Goal: Task Accomplishment & Management: Use online tool/utility

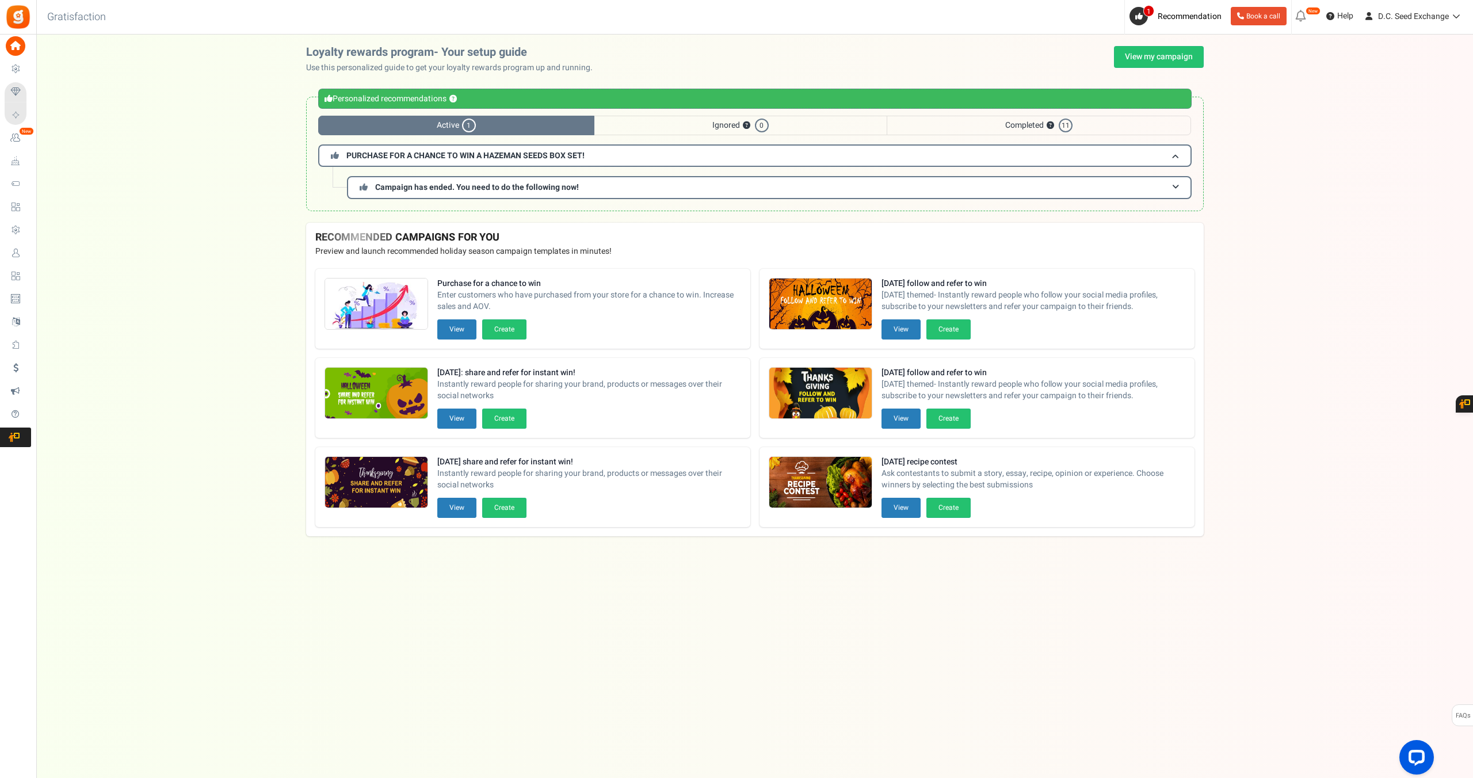
click at [0, 0] on span "Loyalty Rewards" at bounding box center [0, 0] width 0 height 0
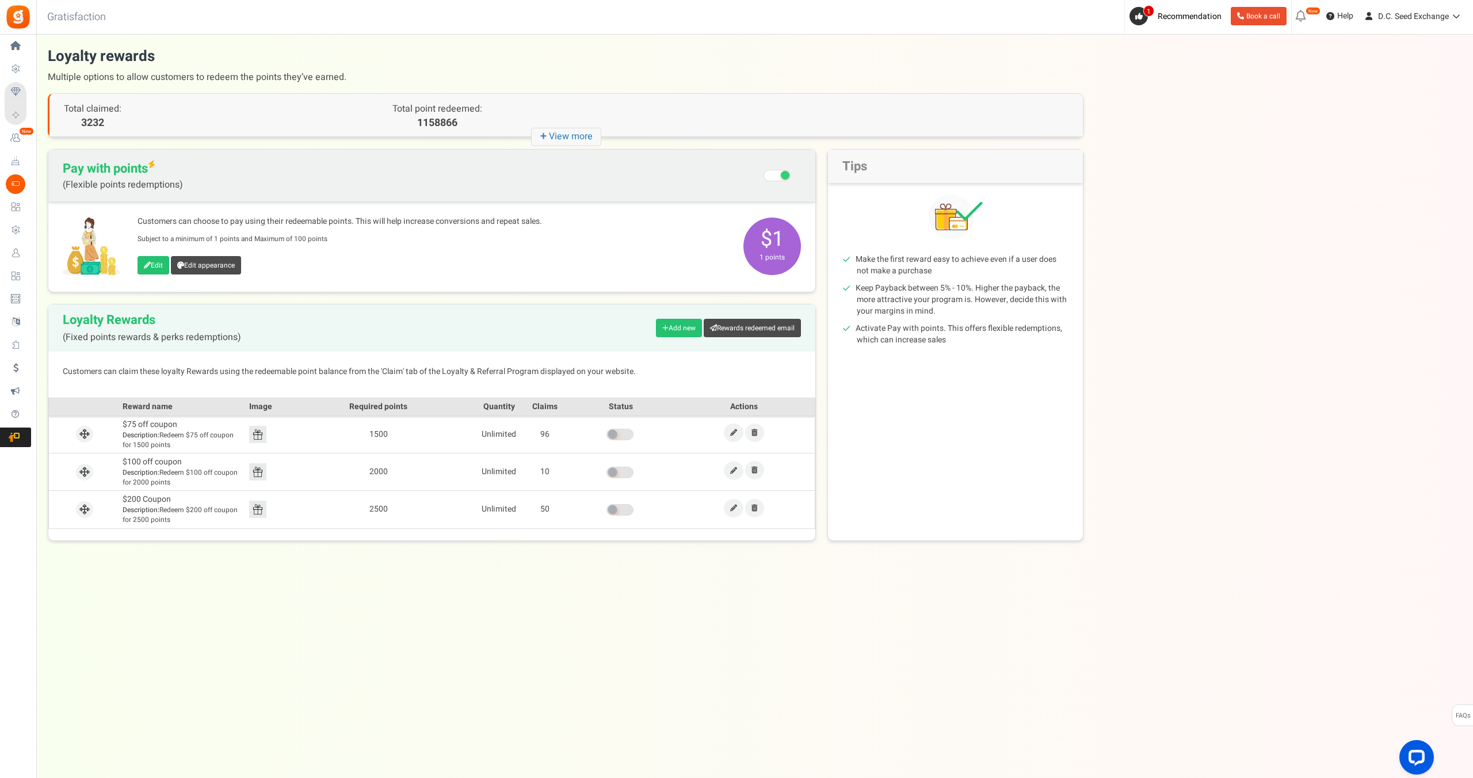
click at [576, 134] on icon "+ View more" at bounding box center [566, 137] width 70 height 18
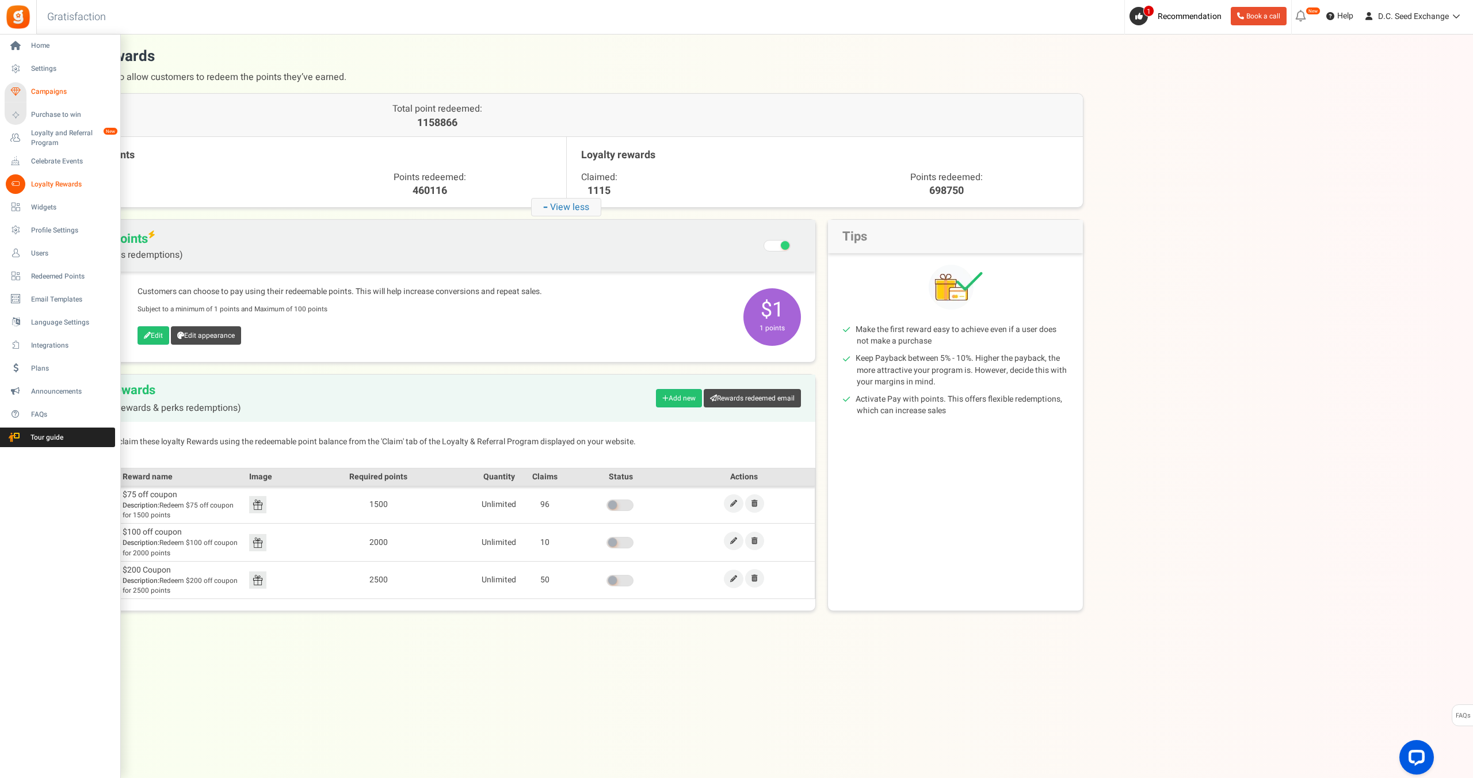
click at [49, 87] on span "Campaigns" at bounding box center [71, 92] width 81 height 10
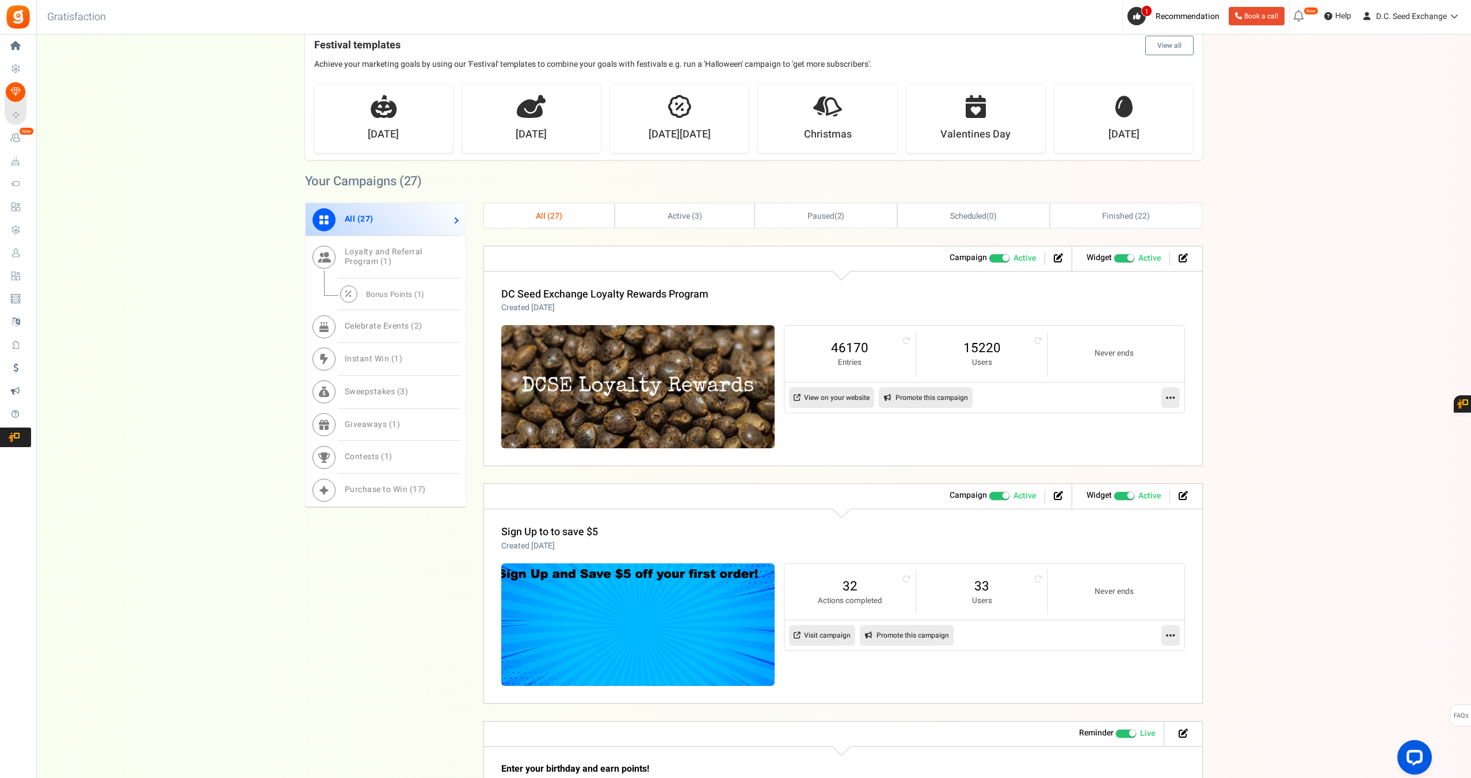
scroll to position [383, 0]
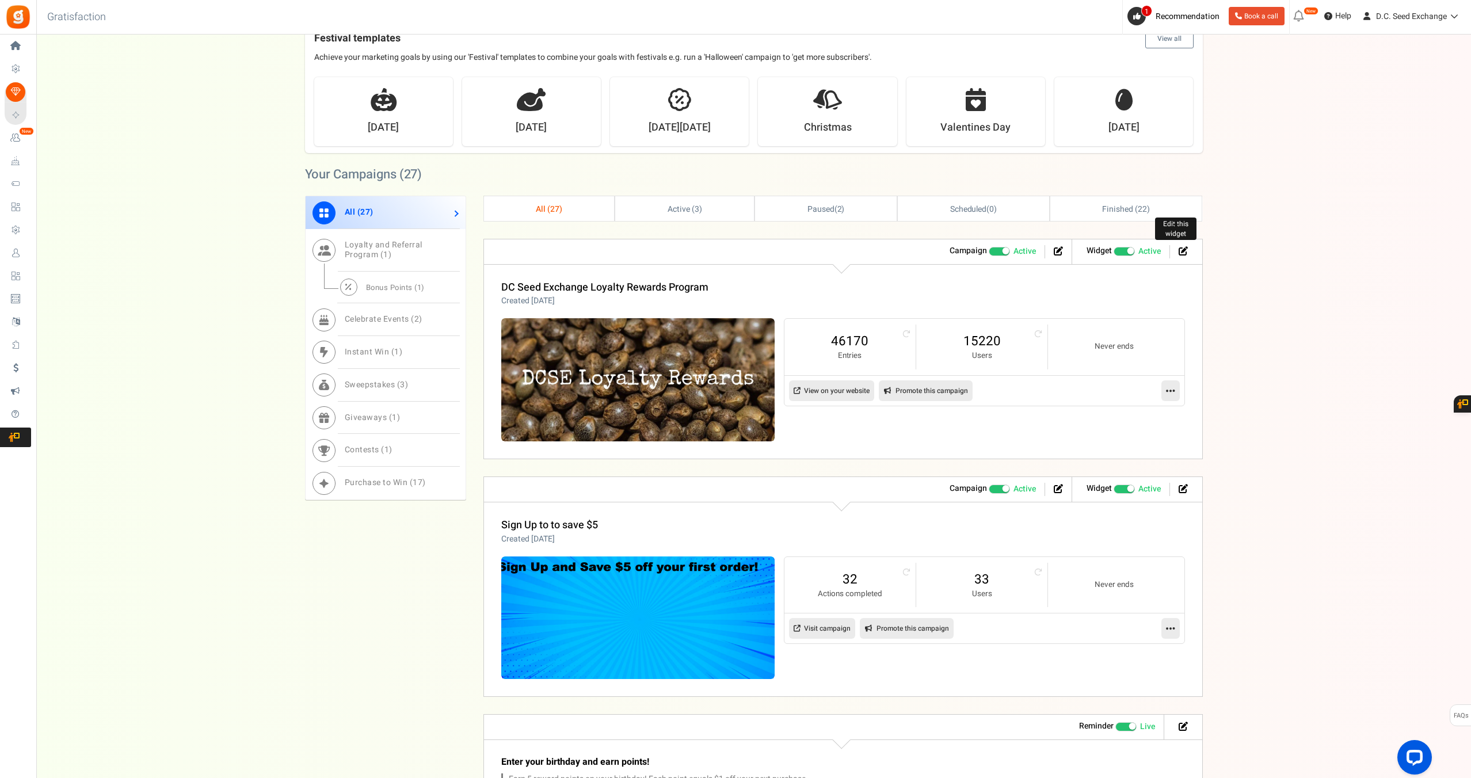
click at [1185, 251] on icon at bounding box center [1182, 250] width 9 height 9
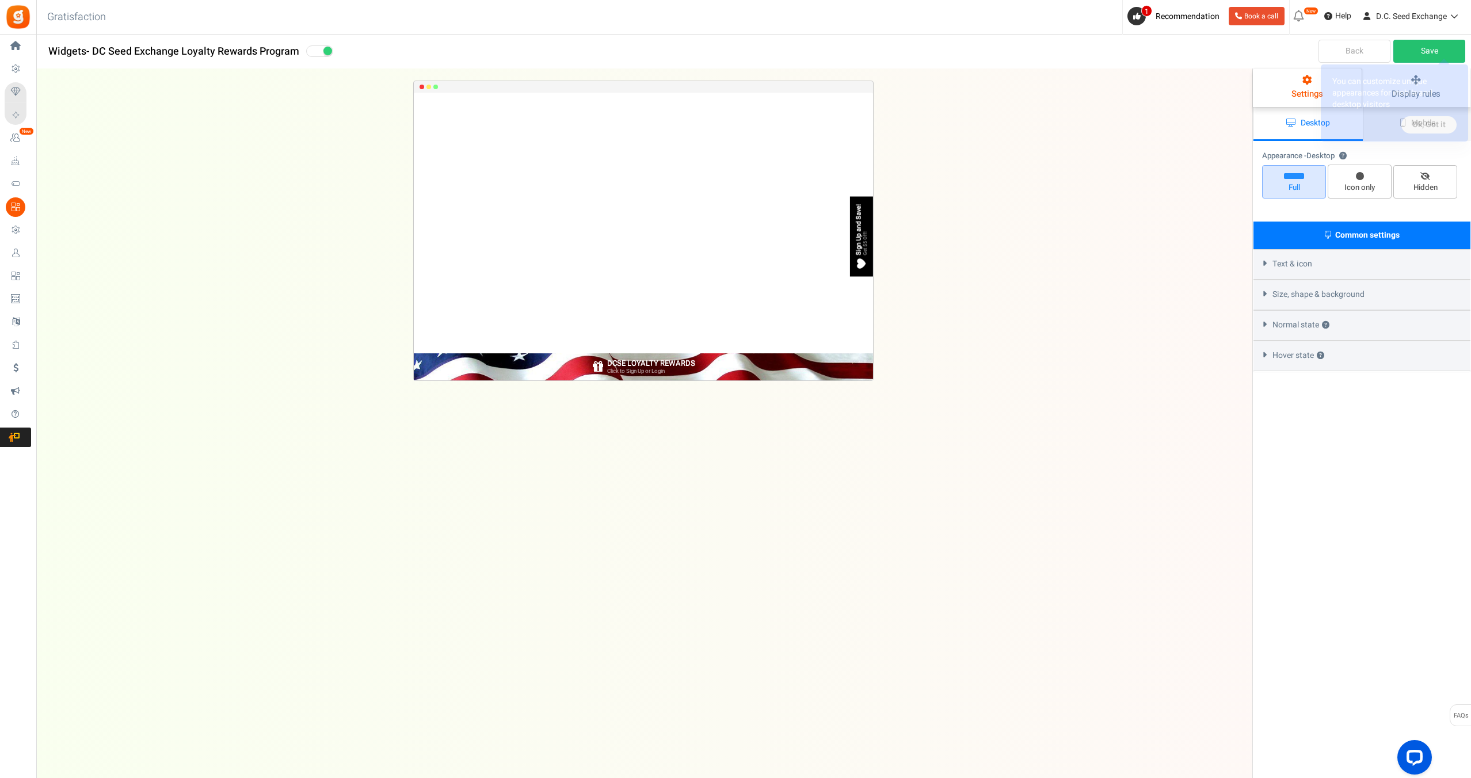
select select "bottom-bar"
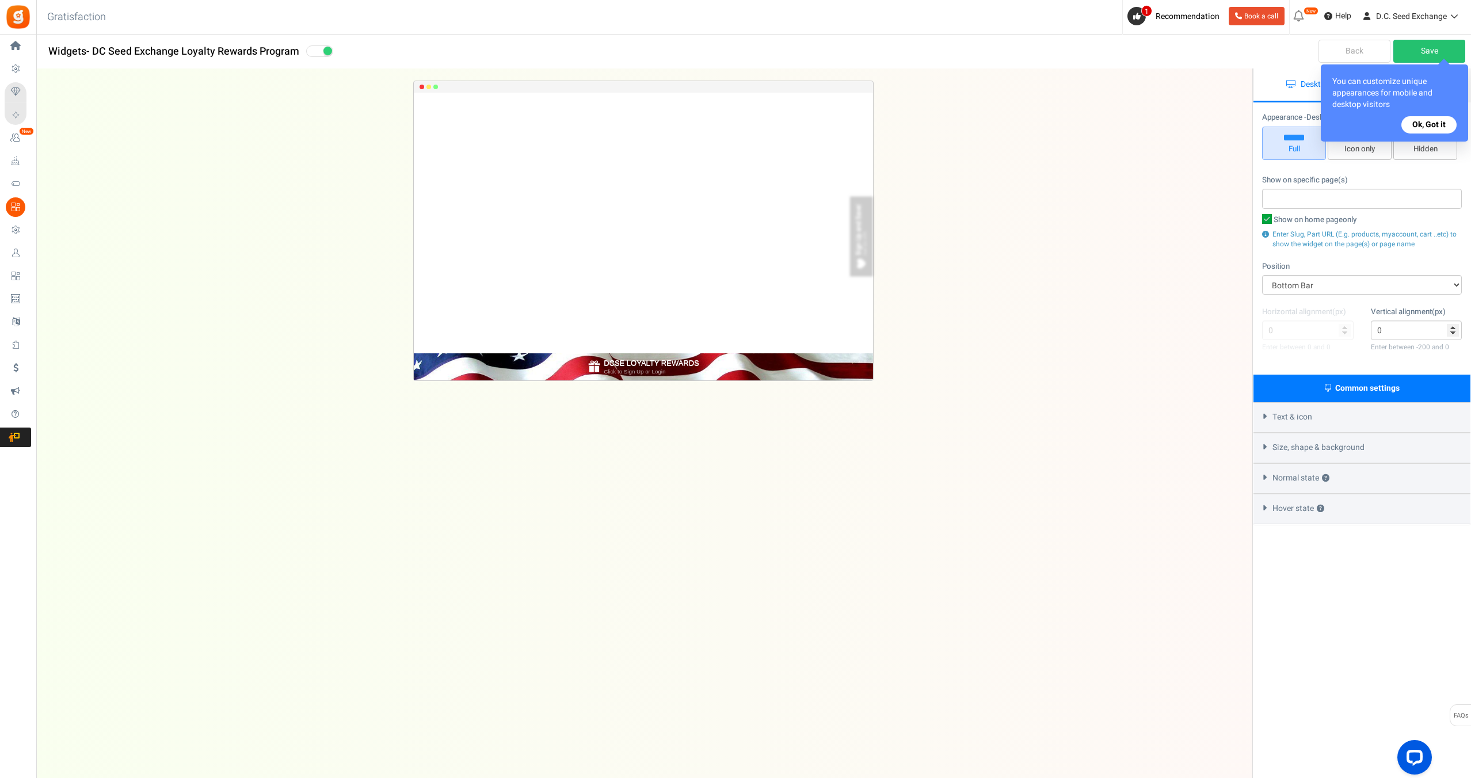
click at [1415, 121] on button "Ok, Got it" at bounding box center [1428, 124] width 55 height 17
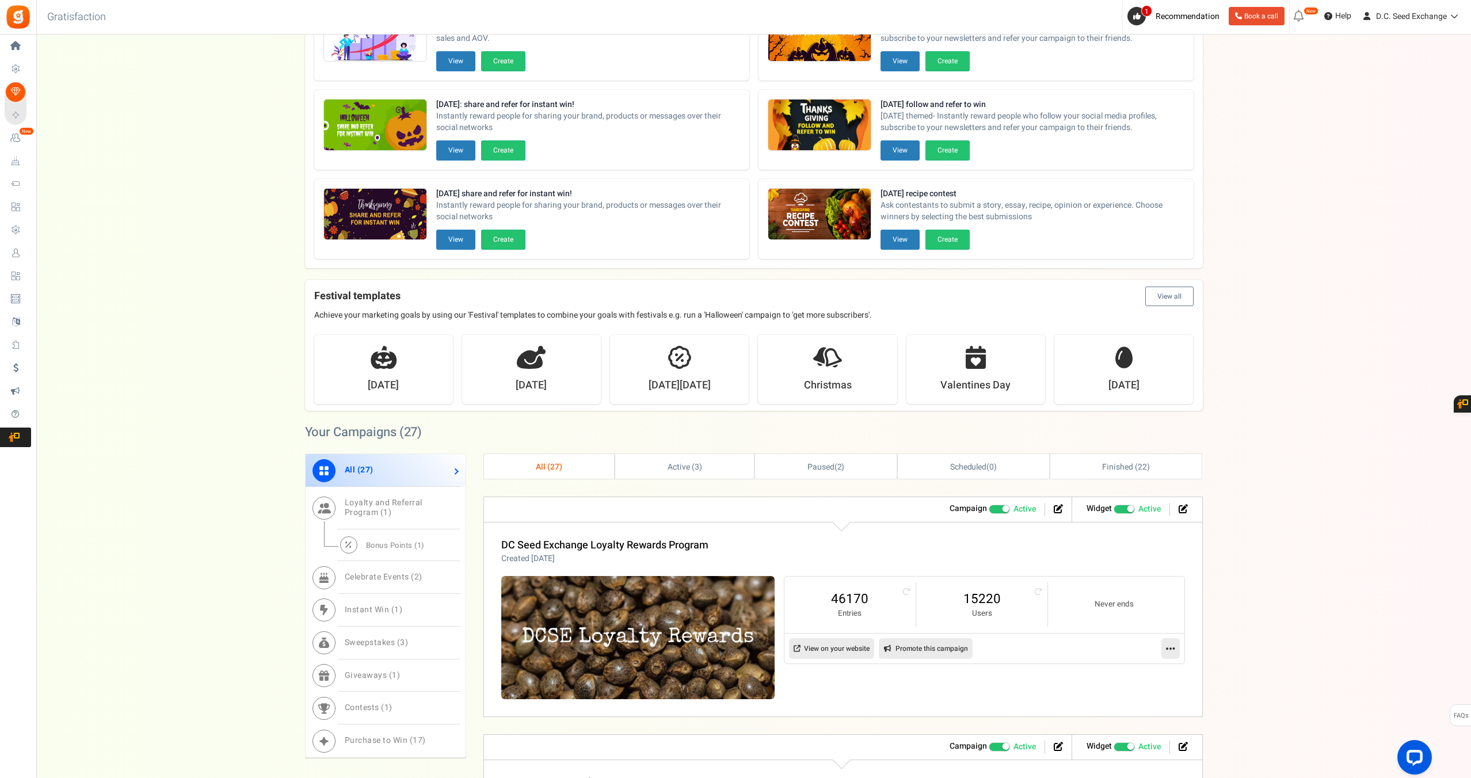
scroll to position [157, 0]
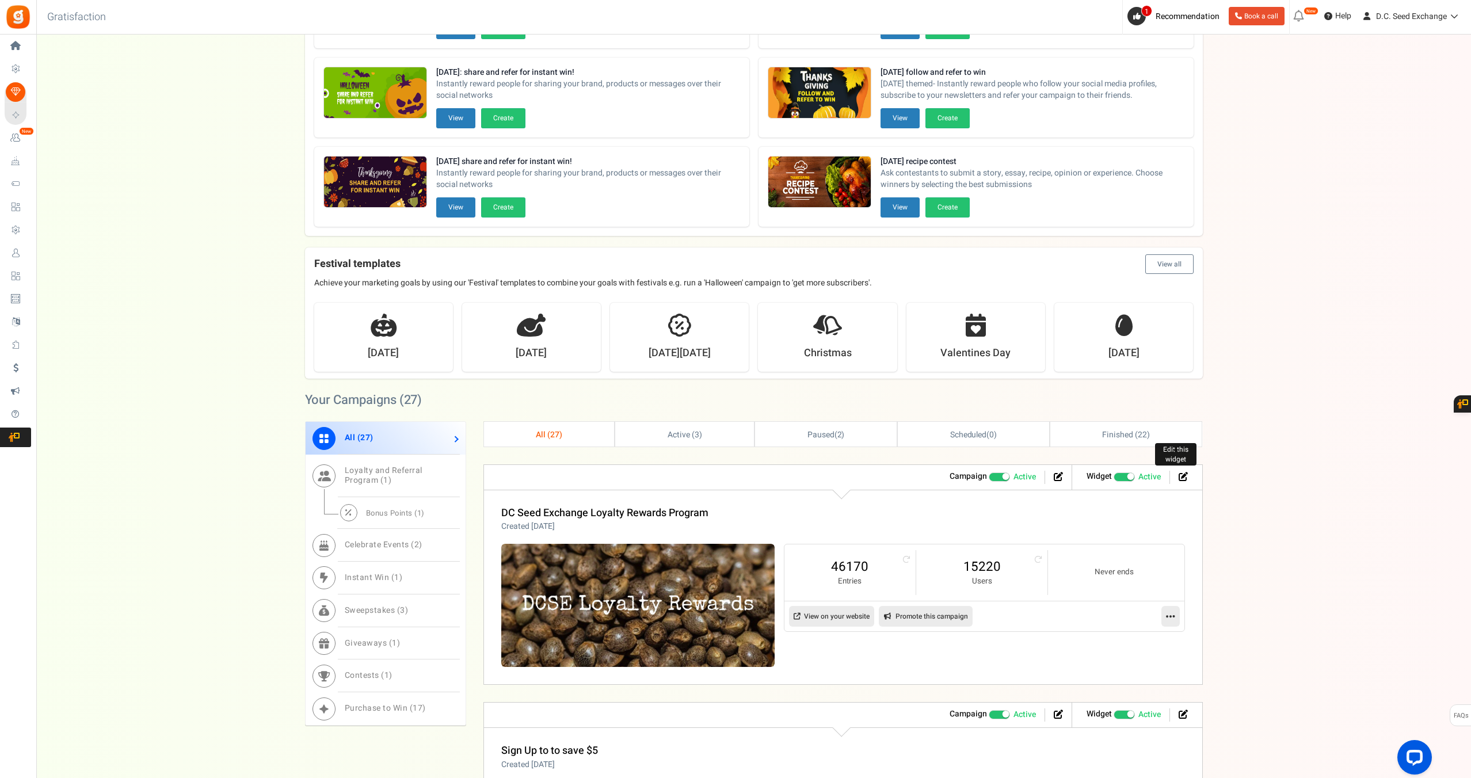
click at [1180, 476] on icon at bounding box center [1182, 476] width 9 height 9
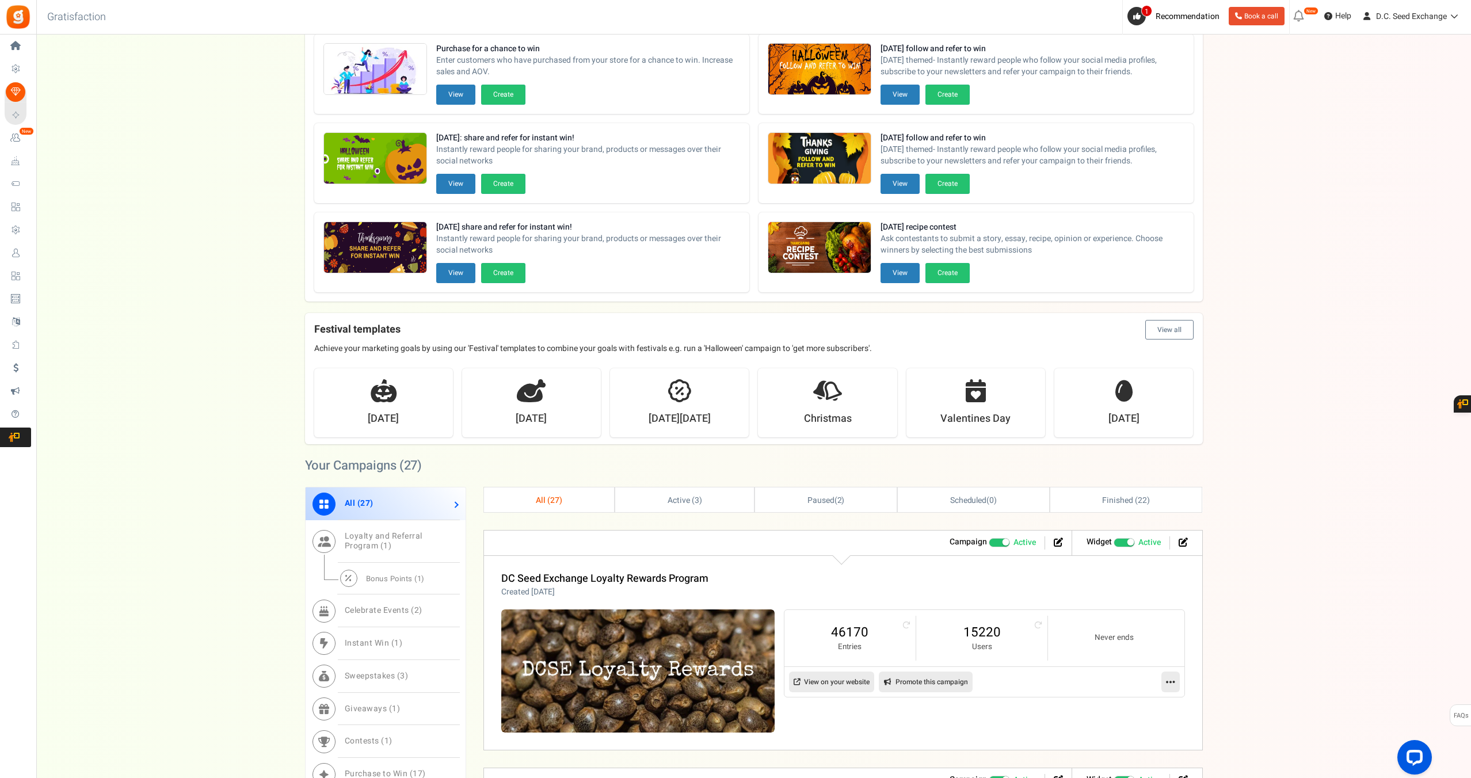
click at [1170, 677] on icon at bounding box center [1170, 682] width 9 height 10
click at [599, 571] on link "DC Seed Exchange Loyalty Rewards Program" at bounding box center [604, 579] width 207 height 16
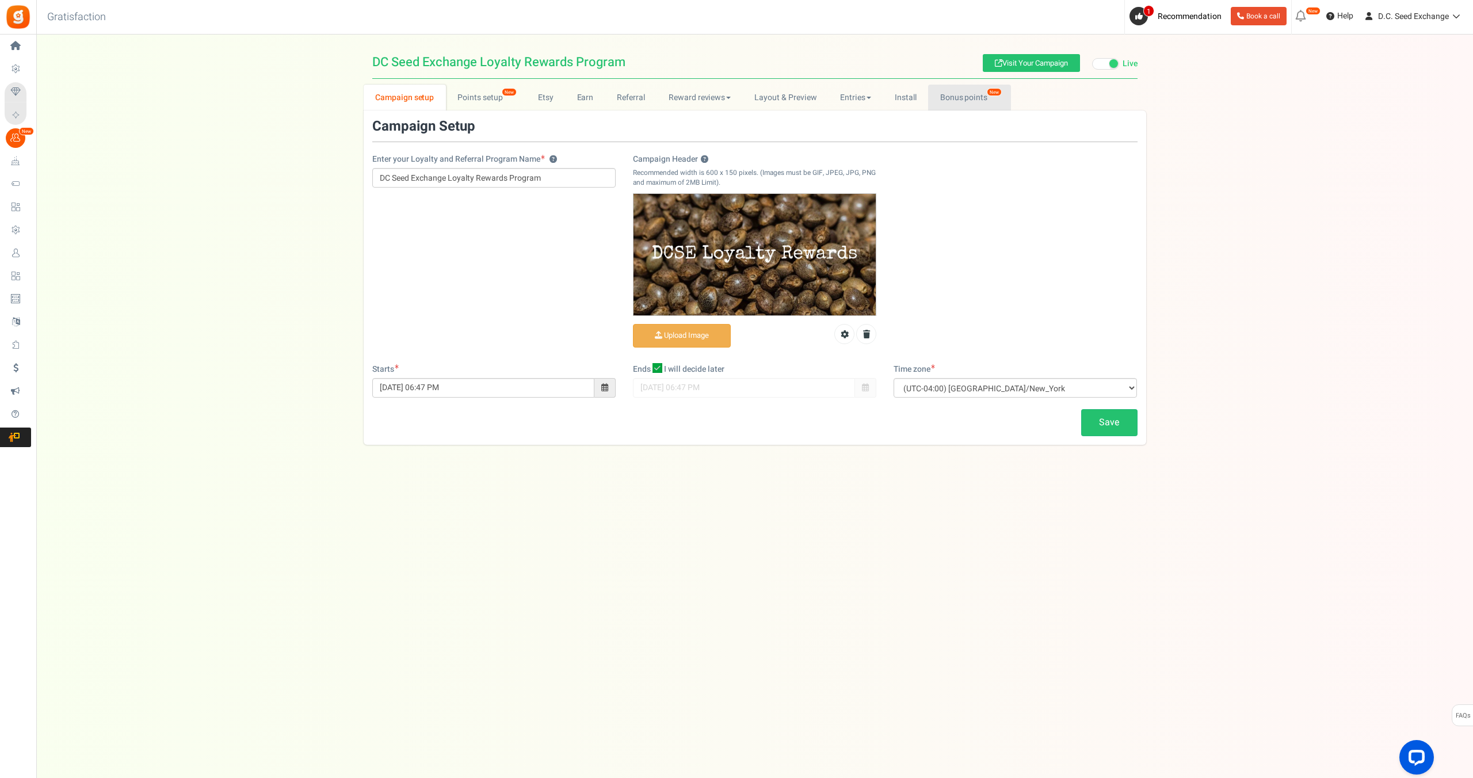
click at [963, 98] on link "Bonus points New" at bounding box center [969, 98] width 82 height 26
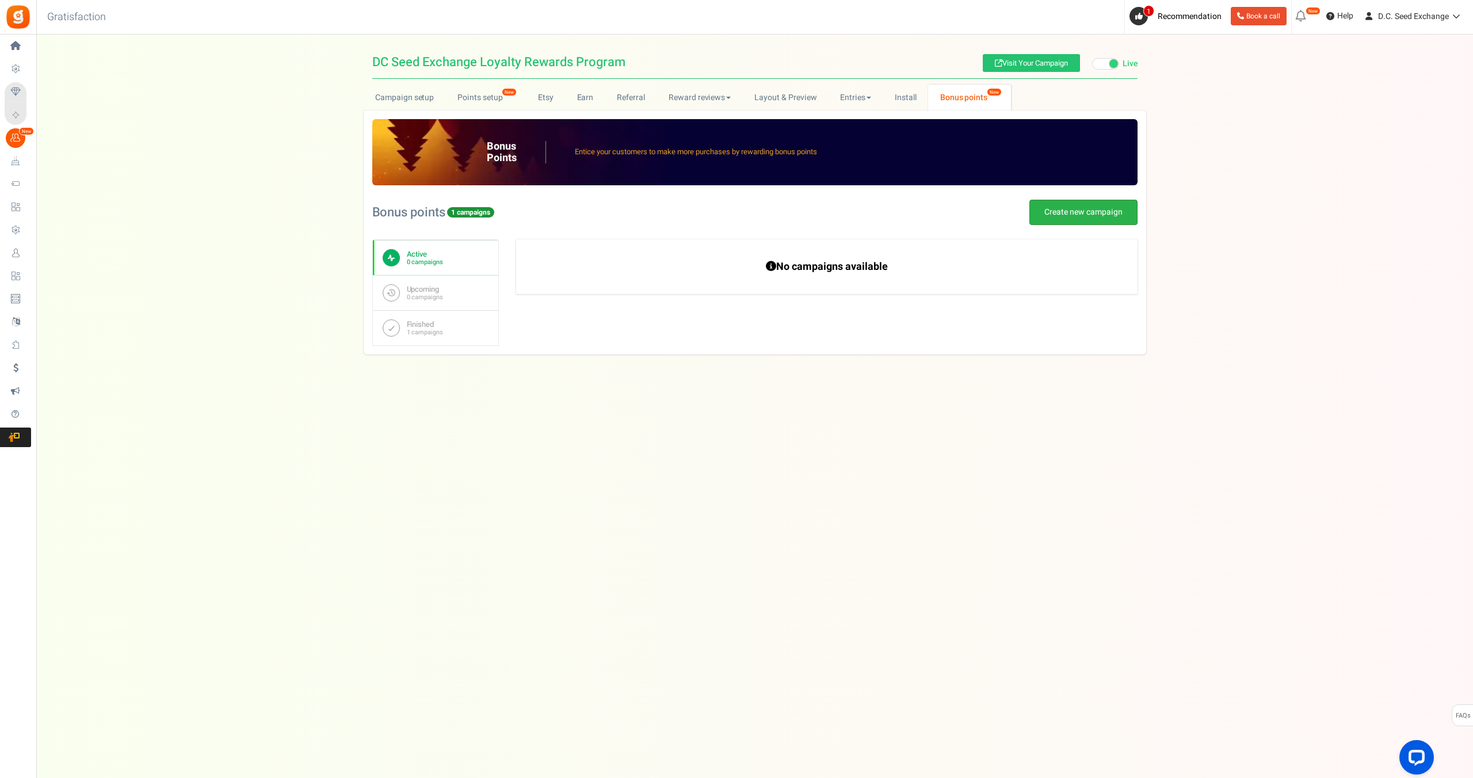
click at [1045, 213] on link "Create new campaign" at bounding box center [1083, 212] width 108 height 25
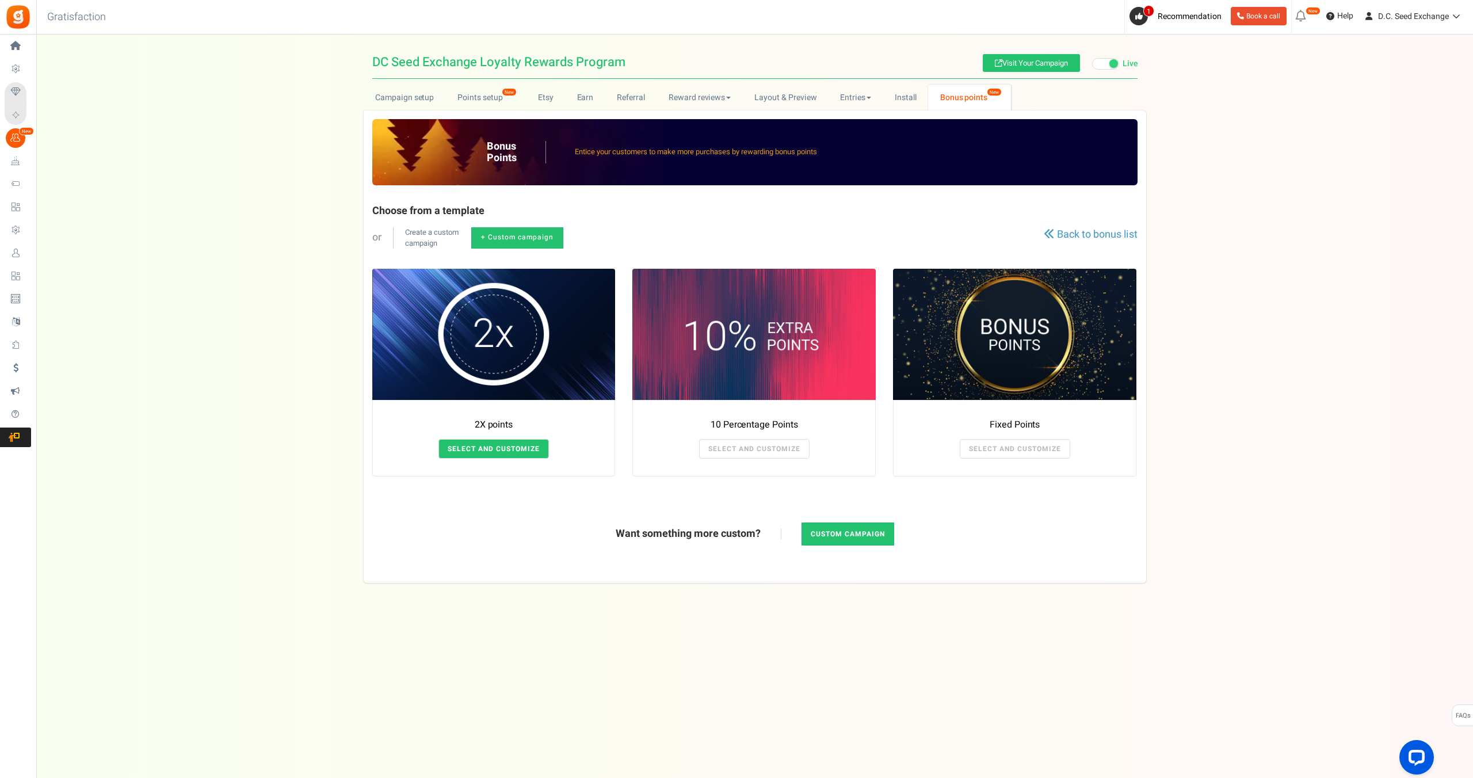
click at [501, 452] on link "SELECT AND CUSTOMIZE" at bounding box center [493, 449] width 110 height 20
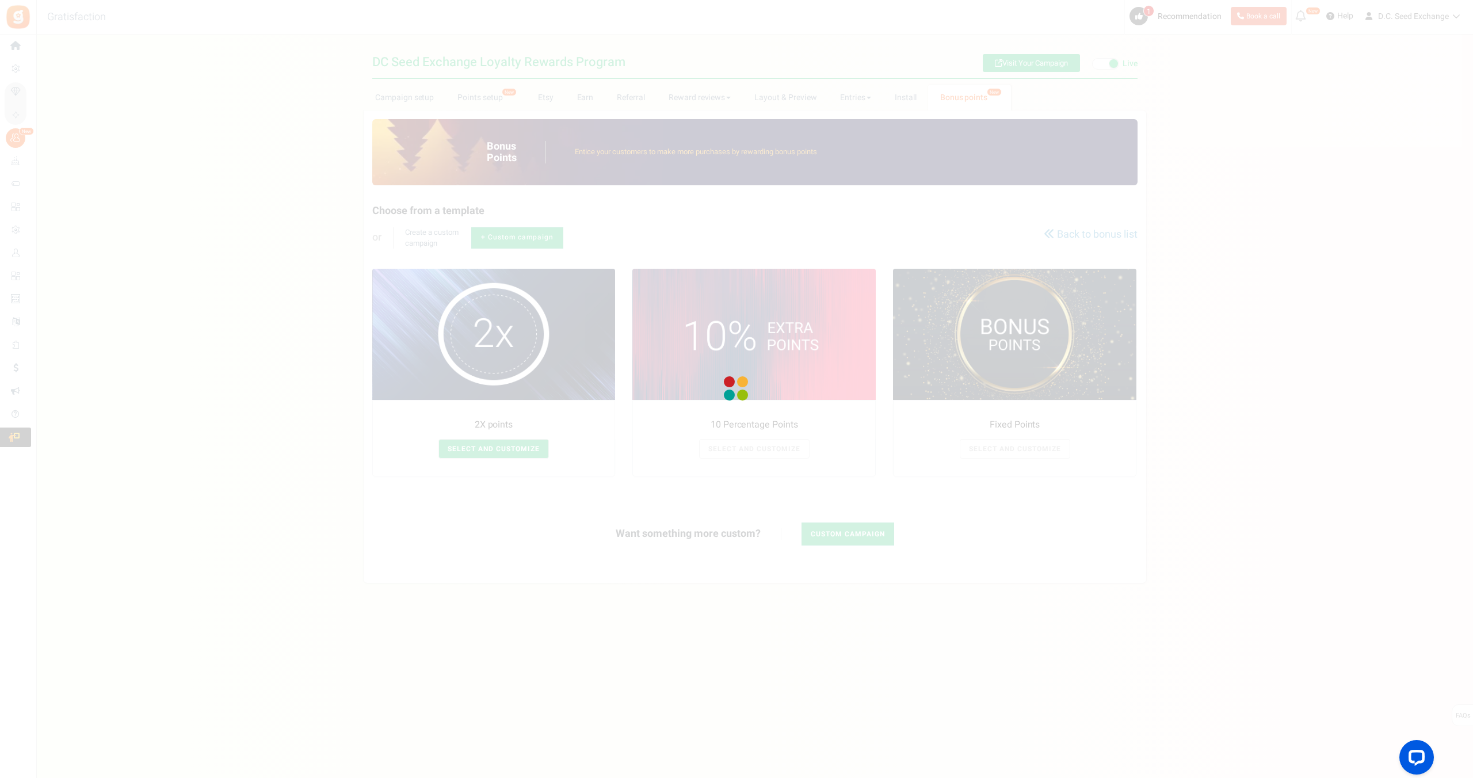
radio input "true"
type input "2"
radio input "true"
type input "[DATE] 12:01 AM"
type input "[DATE] 11:59 PM"
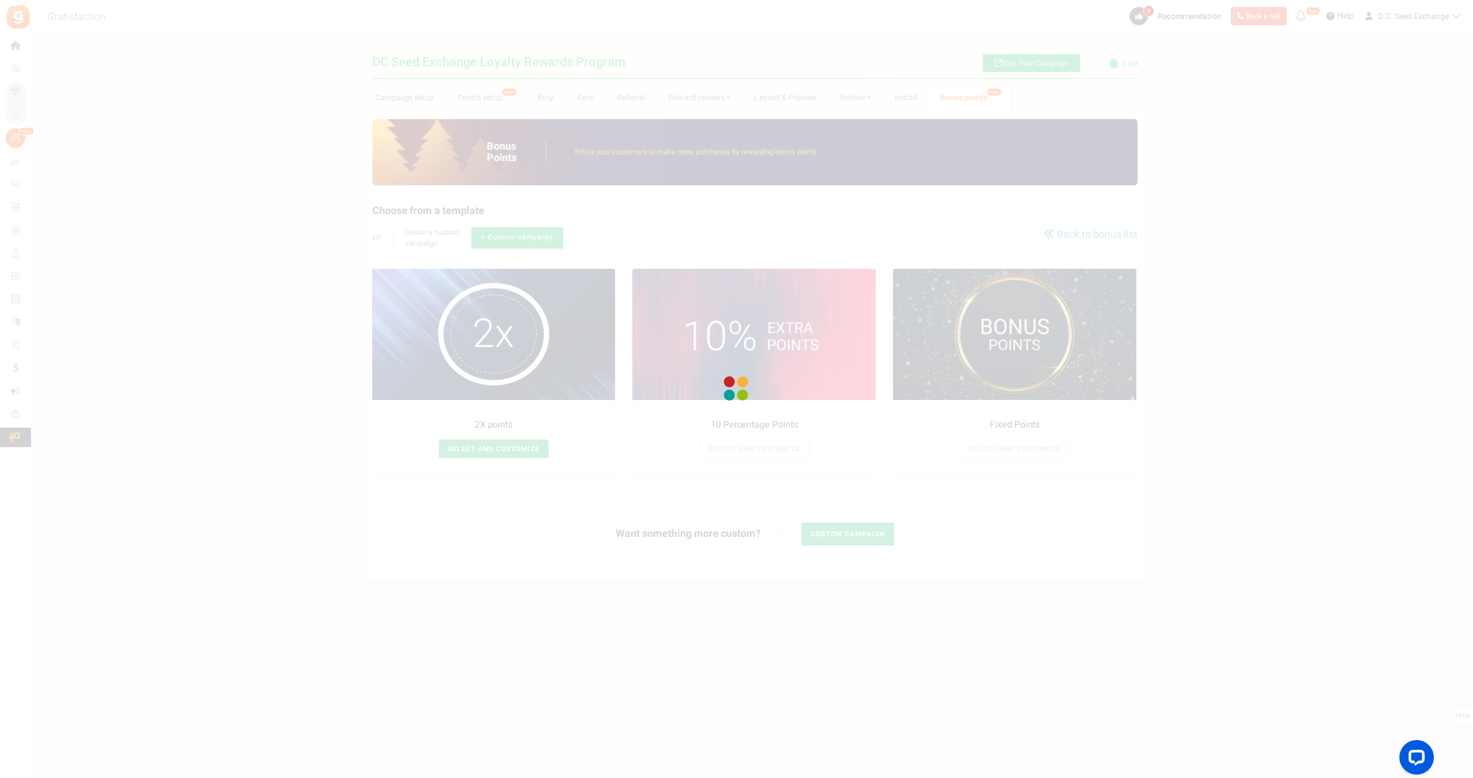
type textarea "2X points"
type textarea "Bonus Points description"
type input "#000000"
type input "#ffbe84"
type input "#000000"
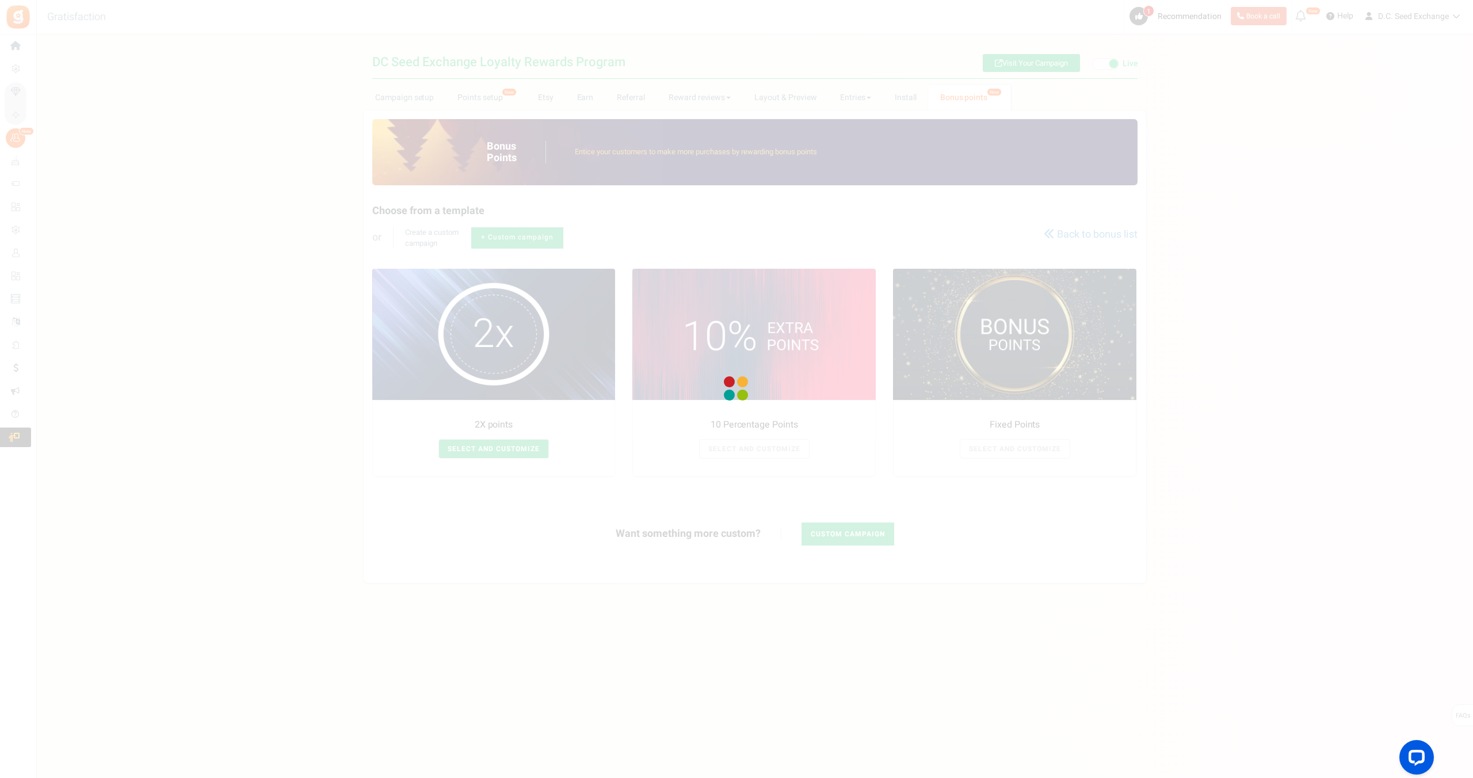
type input "#ffffff"
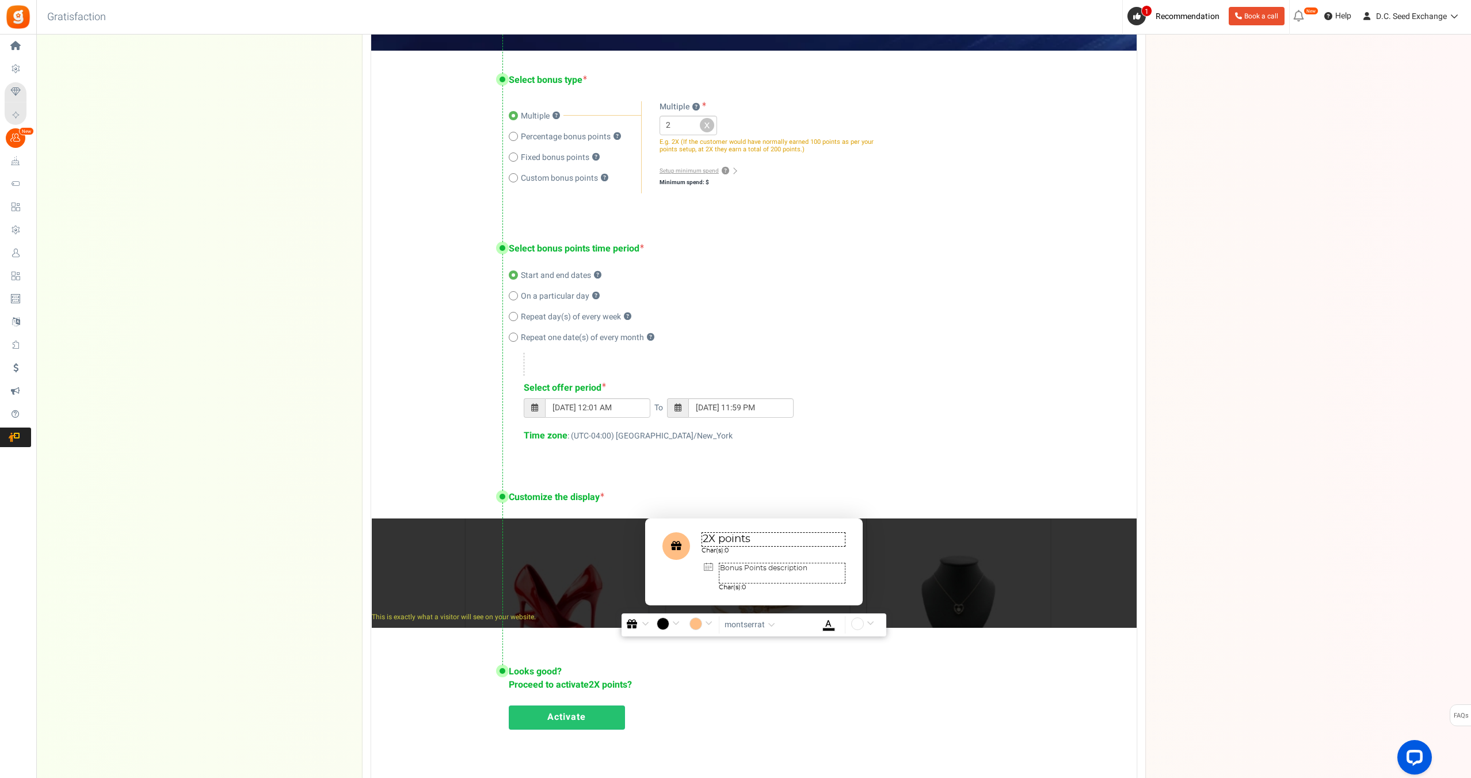
scroll to position [293, 0]
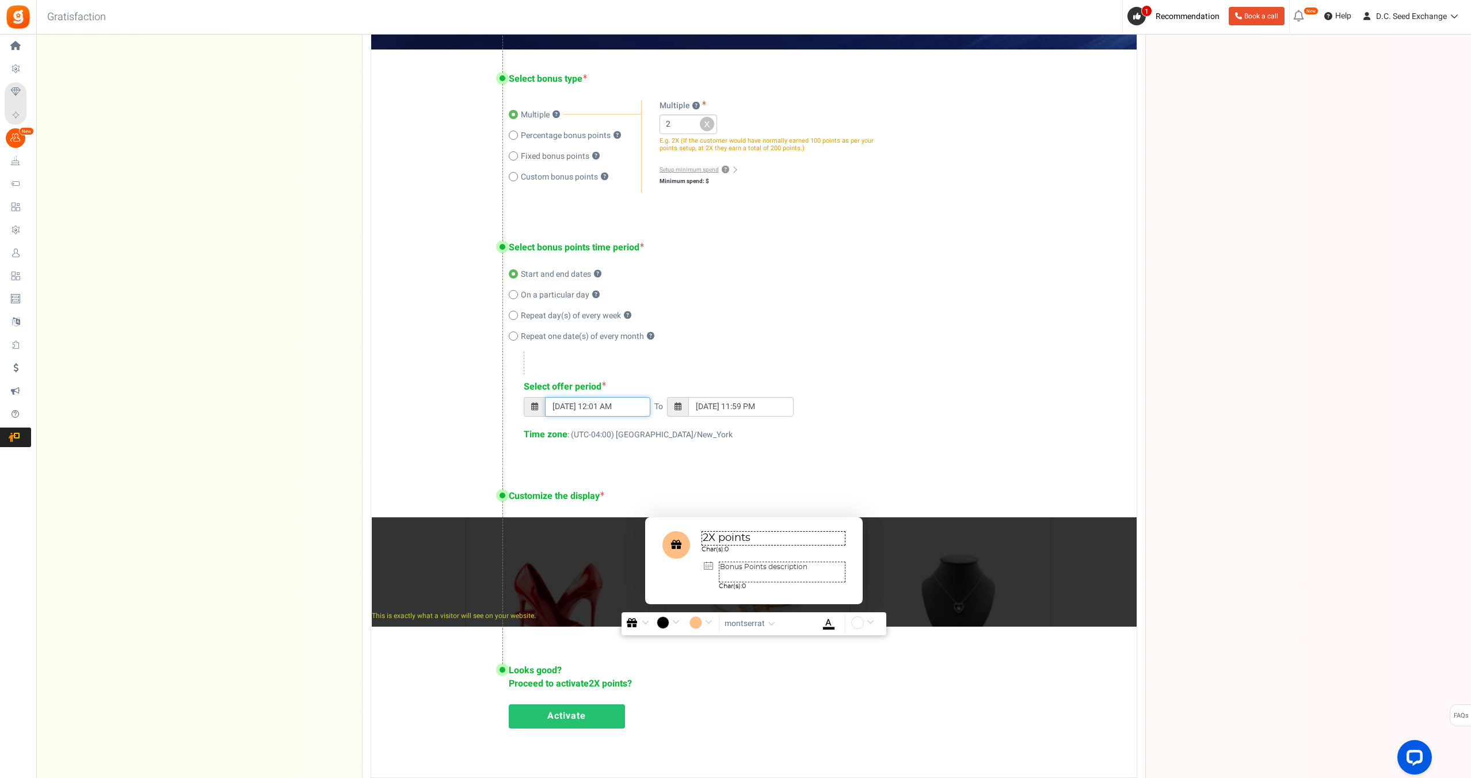
type input "[DATE] 11:59 PM"
click at [609, 407] on input "[DATE] 12:01 AM" at bounding box center [597, 407] width 105 height 20
click at [663, 514] on td "26" at bounding box center [665, 514] width 20 height 17
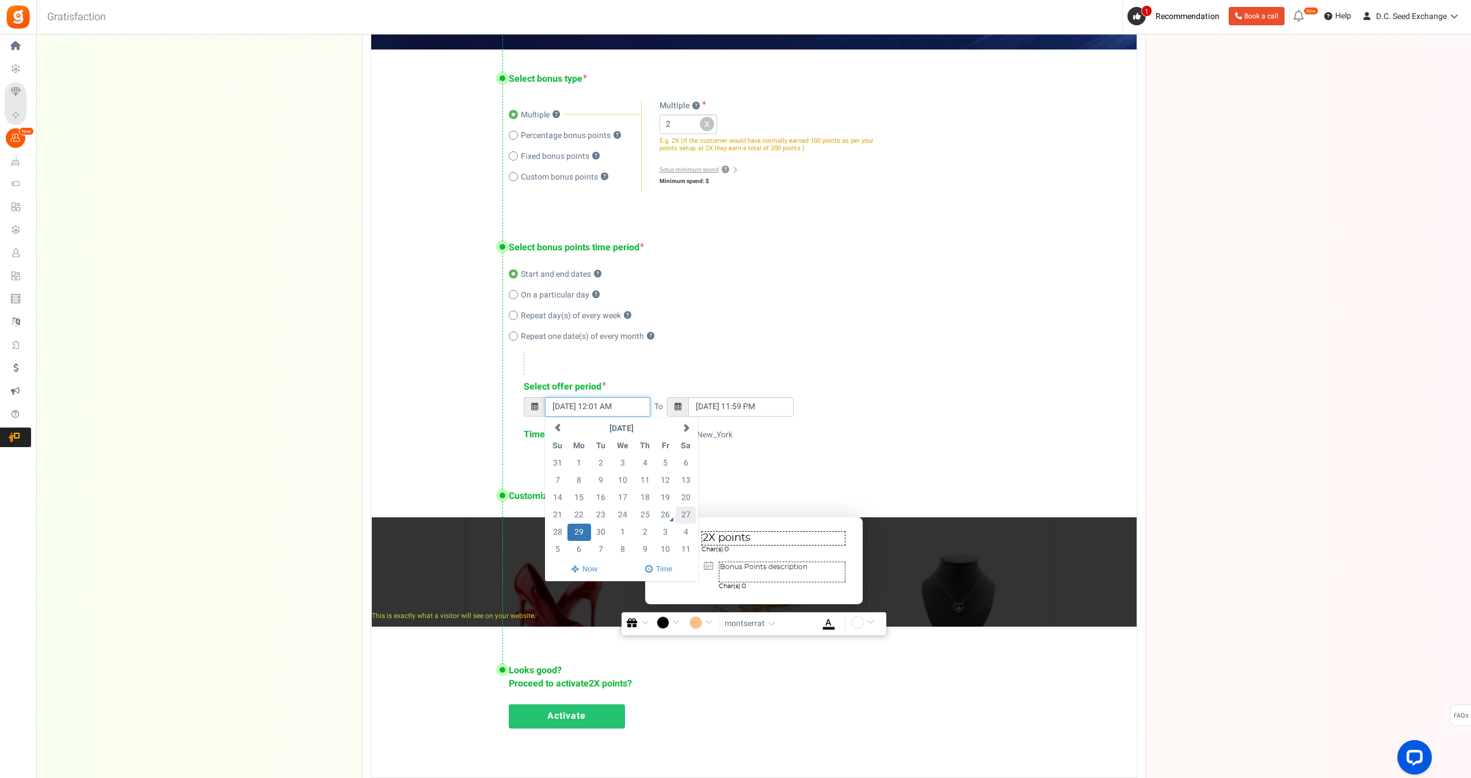
click at [682, 515] on td "27" at bounding box center [685, 514] width 20 height 17
type input "[DATE] 12:01 AM"
click at [665, 516] on td "26" at bounding box center [665, 514] width 20 height 17
click at [667, 516] on td "26" at bounding box center [665, 514] width 20 height 17
click at [773, 403] on input "[DATE] 11:59 PM" at bounding box center [740, 407] width 105 height 20
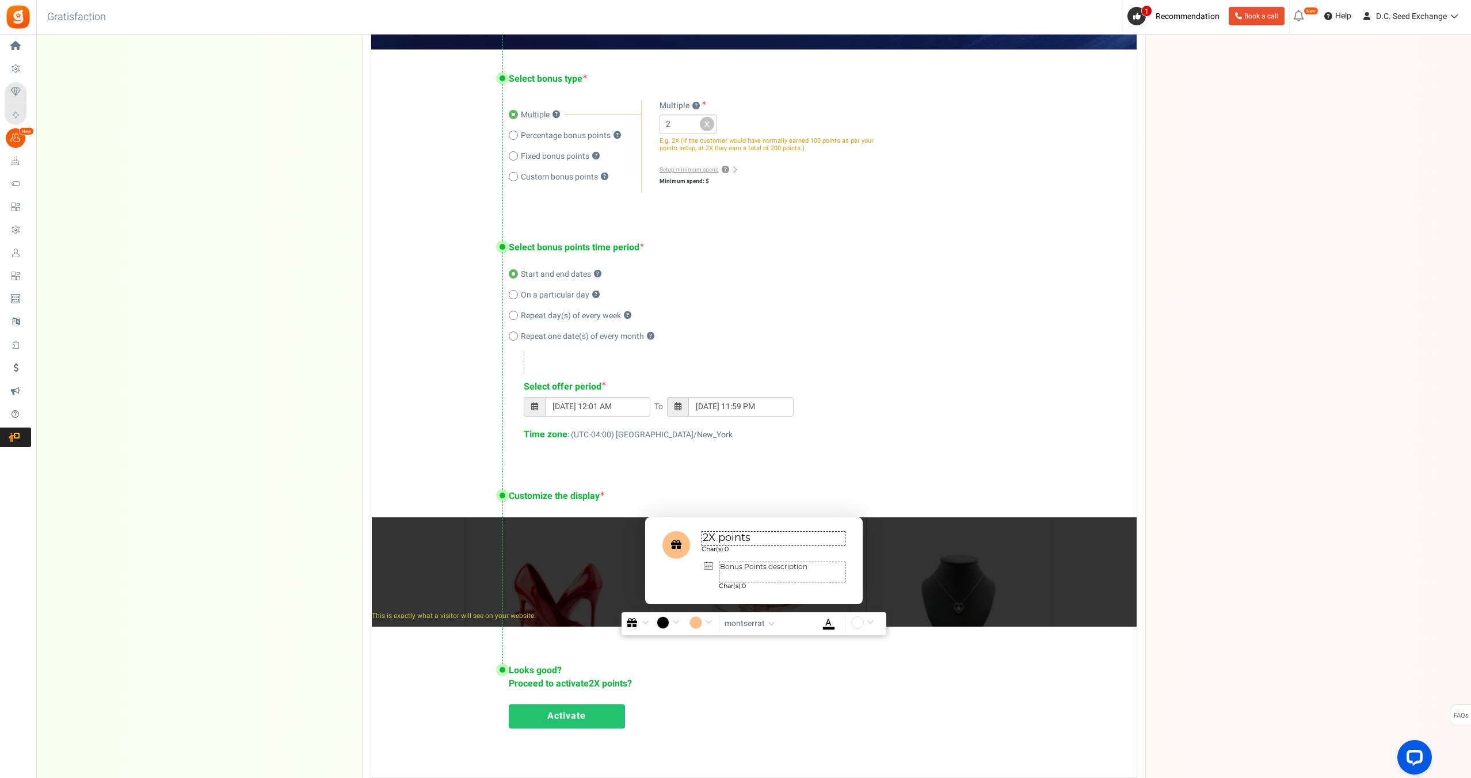
click at [1220, 410] on div "Campaign setup Points setup New Etsy Earn Referral Reward reviews WOO LOOX [DOM…" at bounding box center [753, 289] width 1434 height 994
click at [743, 411] on input "[DATE] 11:59 PM" at bounding box center [740, 407] width 105 height 20
click at [701, 533] on td "28" at bounding box center [700, 532] width 20 height 17
type input "[DATE] 11:59 PM"
click at [1295, 438] on div "Campaign setup Points setup New Etsy Earn Referral Reward reviews WOO LOOX [DOM…" at bounding box center [753, 289] width 1434 height 994
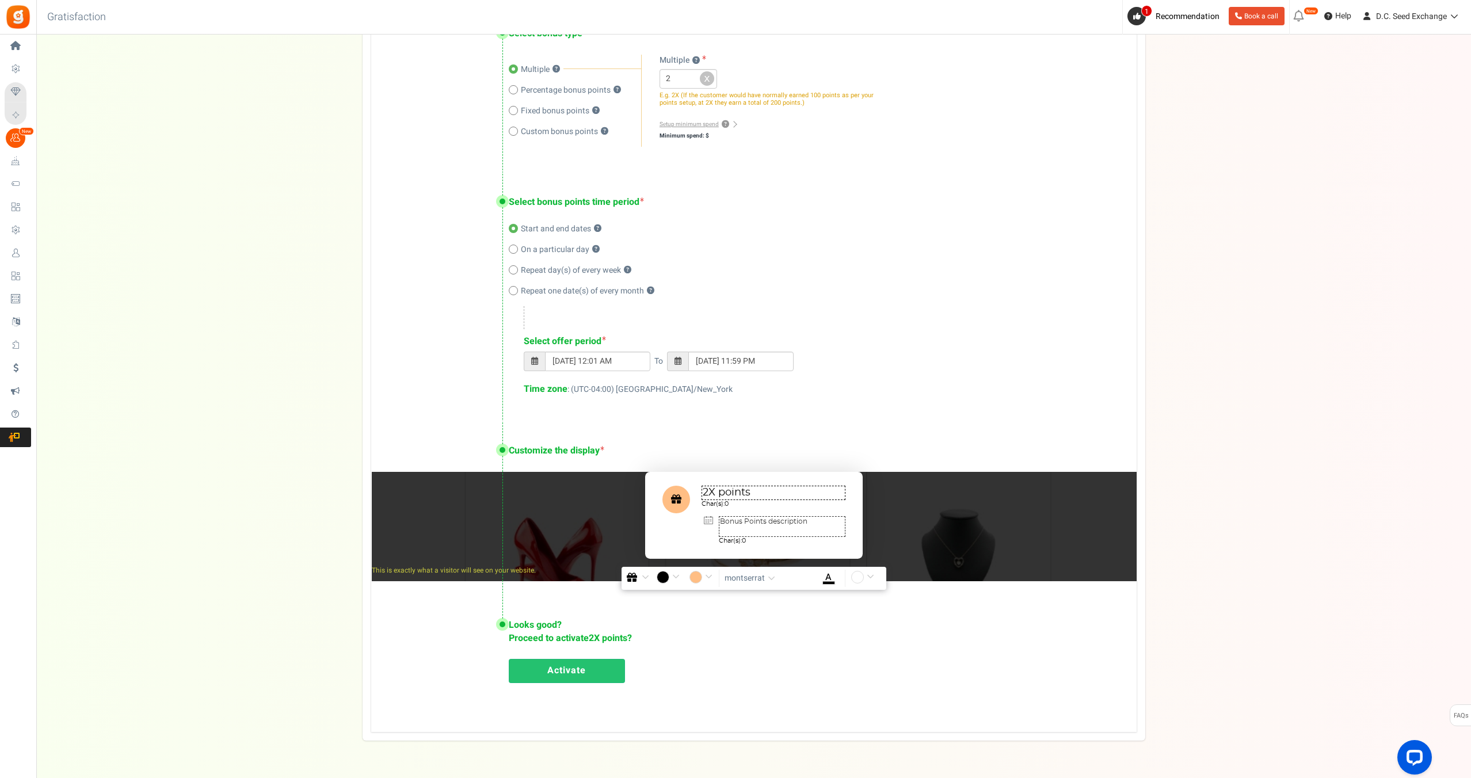
scroll to position [371, 0]
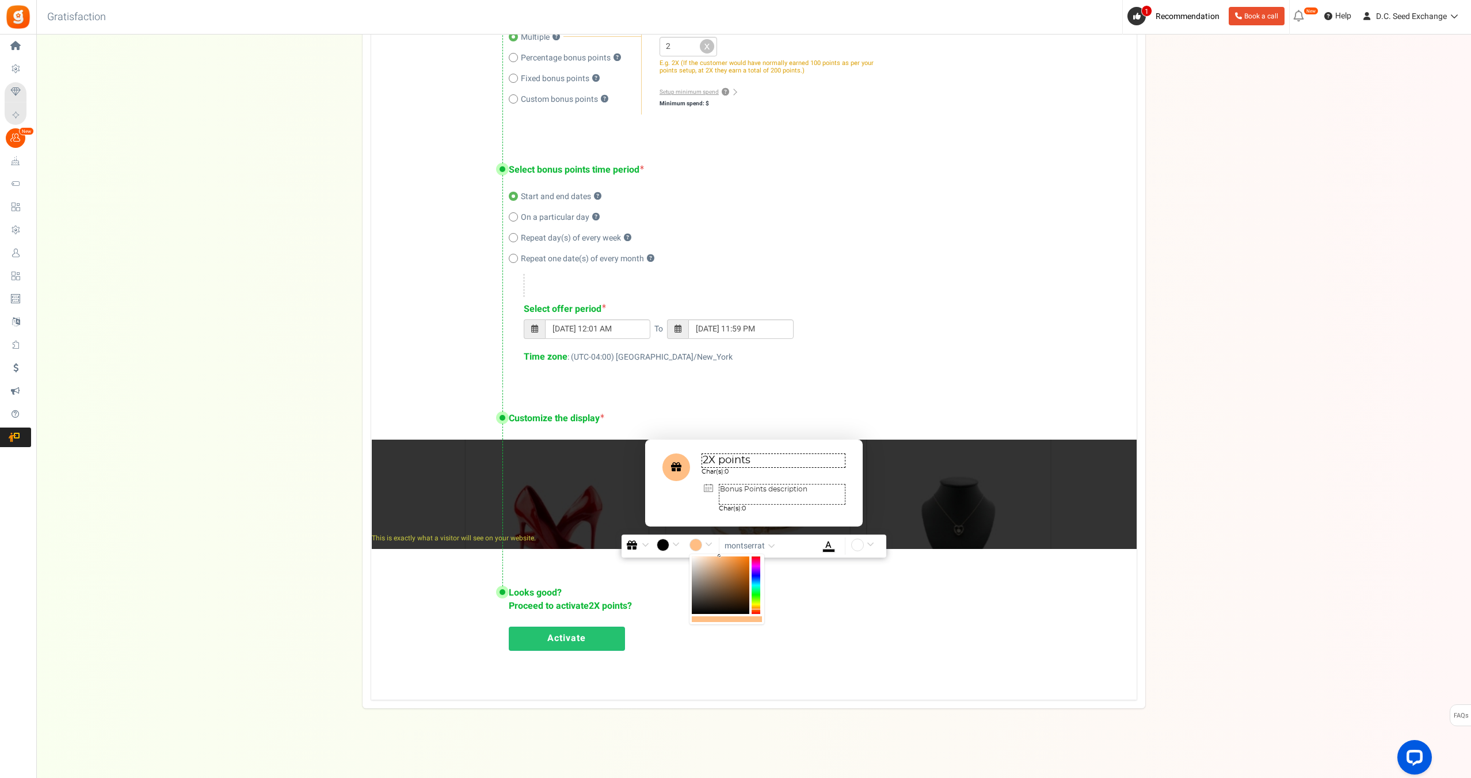
click at [694, 543] on input "#ffbe84" at bounding box center [702, 546] width 26 height 15
click at [755, 559] on div at bounding box center [755, 585] width 9 height 58
drag, startPoint x: 757, startPoint y: 558, endPoint x: 758, endPoint y: 563, distance: 5.9
click at [757, 552] on body "Install now Back to Home Back to program setup Home Settings Campaigns Purchase…" at bounding box center [735, 203] width 1471 height 1148
click at [757, 611] on div at bounding box center [755, 585] width 9 height 58
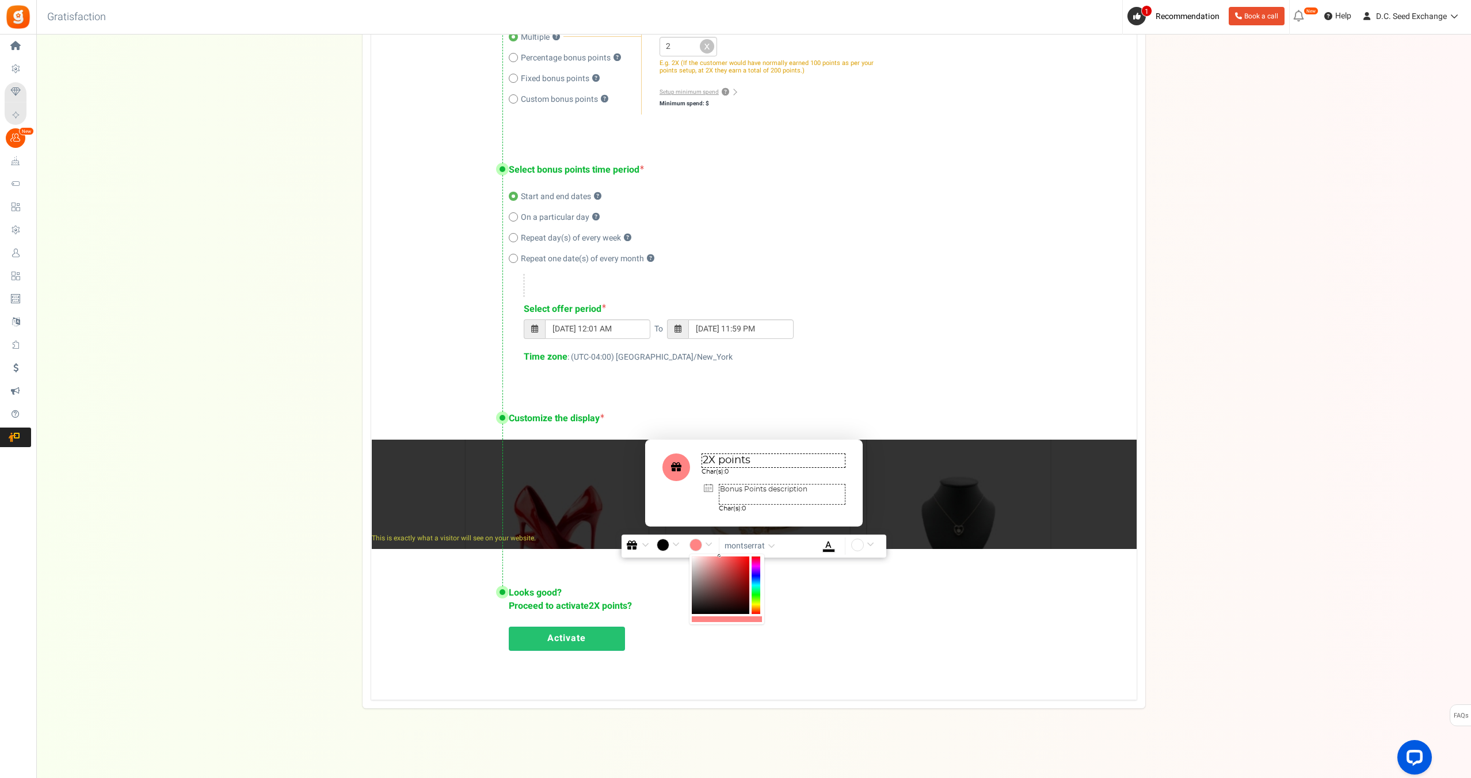
drag, startPoint x: 756, startPoint y: 612, endPoint x: 755, endPoint y: 556, distance: 55.2
click at [757, 556] on div at bounding box center [755, 585] width 9 height 58
type input "#f70000"
drag, startPoint x: 719, startPoint y: 554, endPoint x: 751, endPoint y: 558, distance: 32.4
click at [751, 558] on div at bounding box center [726, 589] width 75 height 70
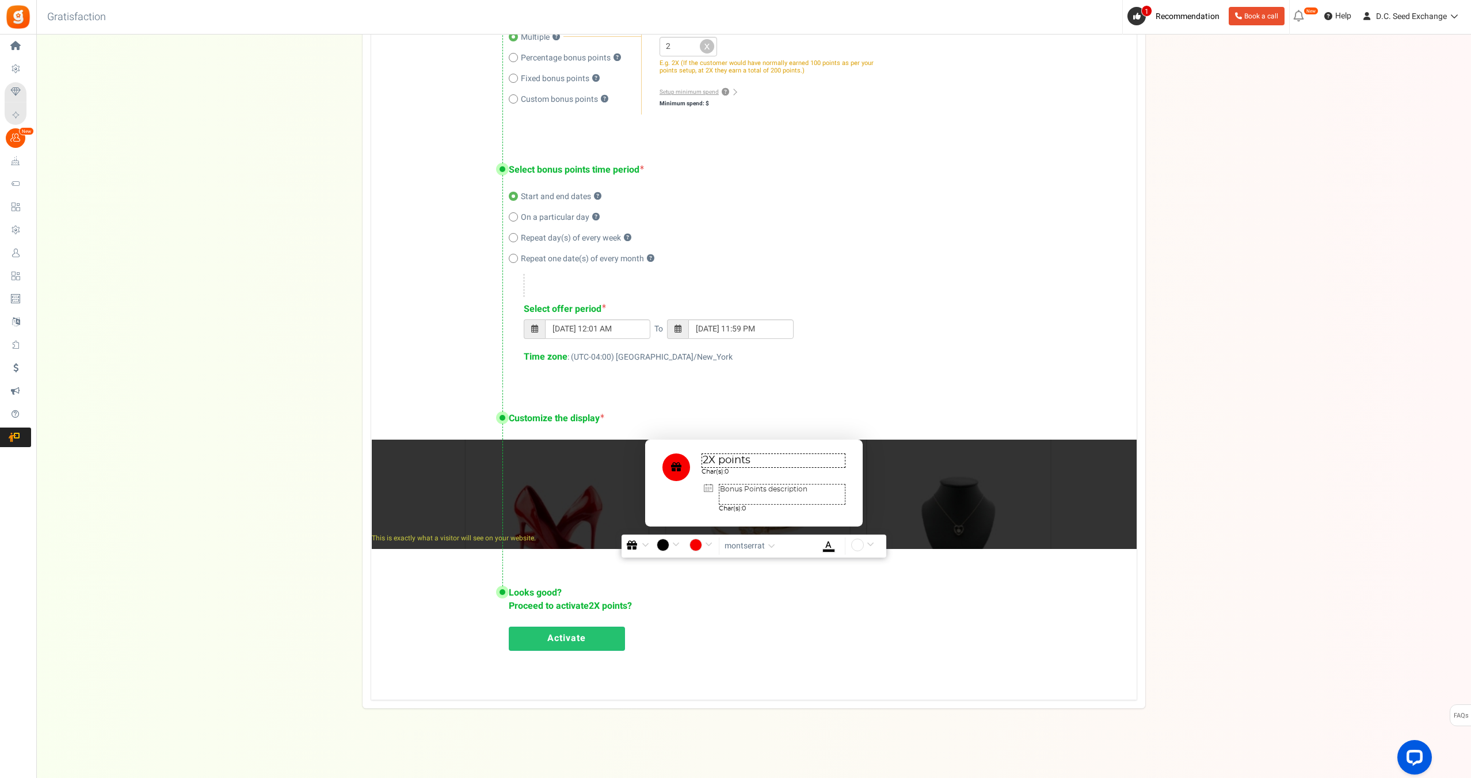
click at [222, 444] on div "Campaign setup Points setup New Etsy Earn Referral Reward reviews WOO LOOX [DOM…" at bounding box center [753, 211] width 1434 height 994
click at [591, 628] on link "Activate" at bounding box center [567, 639] width 116 height 24
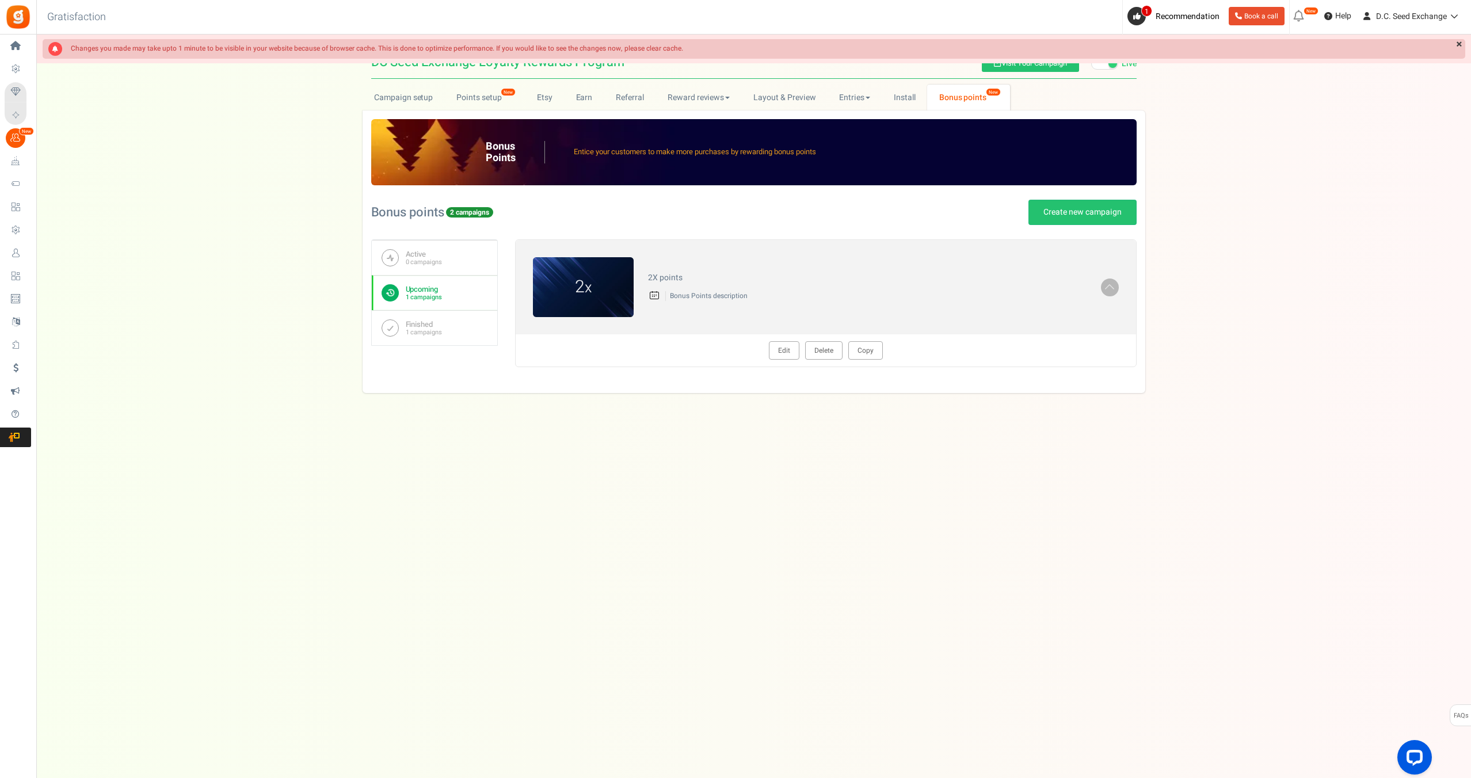
scroll to position [0, 0]
click at [781, 349] on link "Edit" at bounding box center [785, 350] width 30 height 18
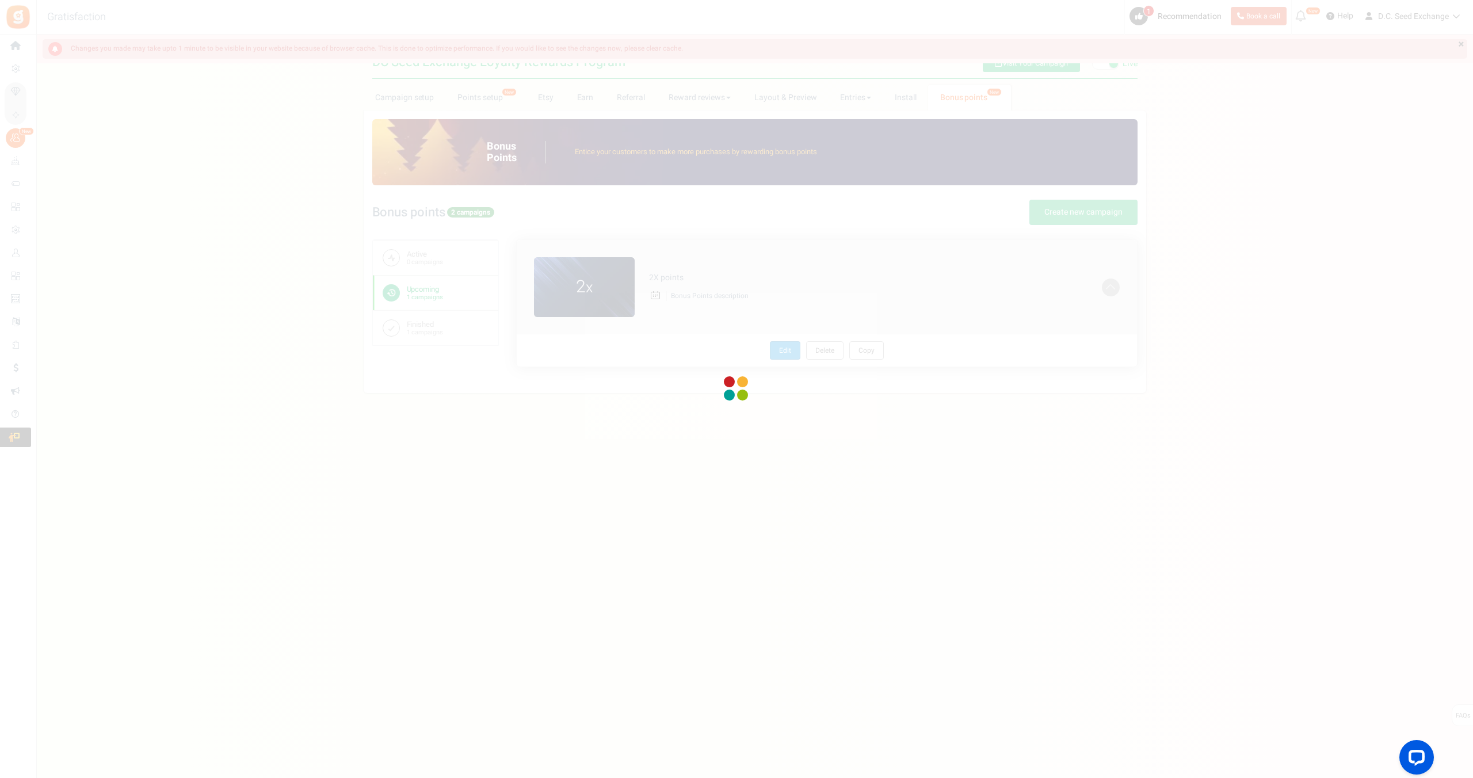
radio input "true"
type input "2"
radio input "true"
type input "[DATE] 12:01 AM"
type input "[DATE] 11:59 PM"
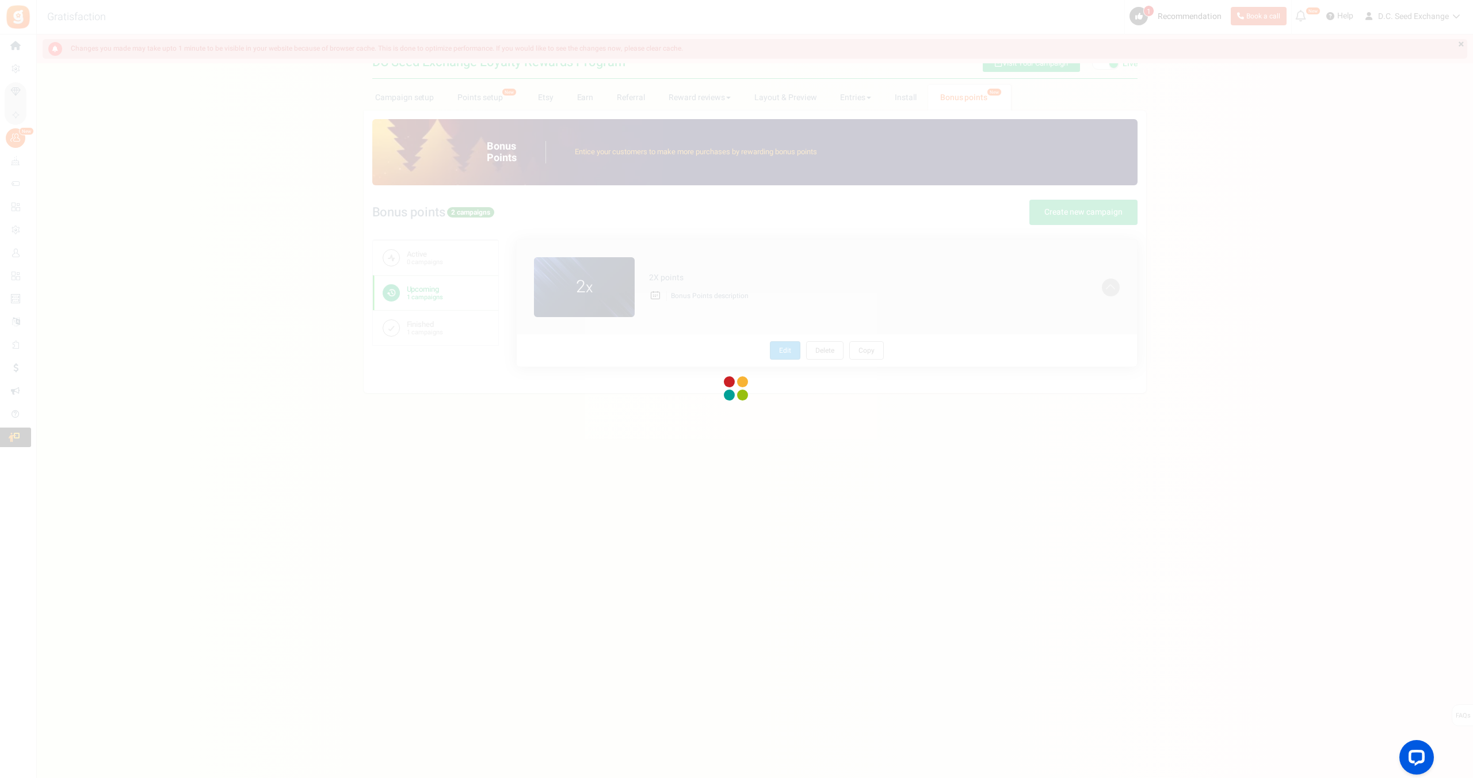
type textarea "2X points"
type textarea "Bonus Points description"
type input "#f70000"
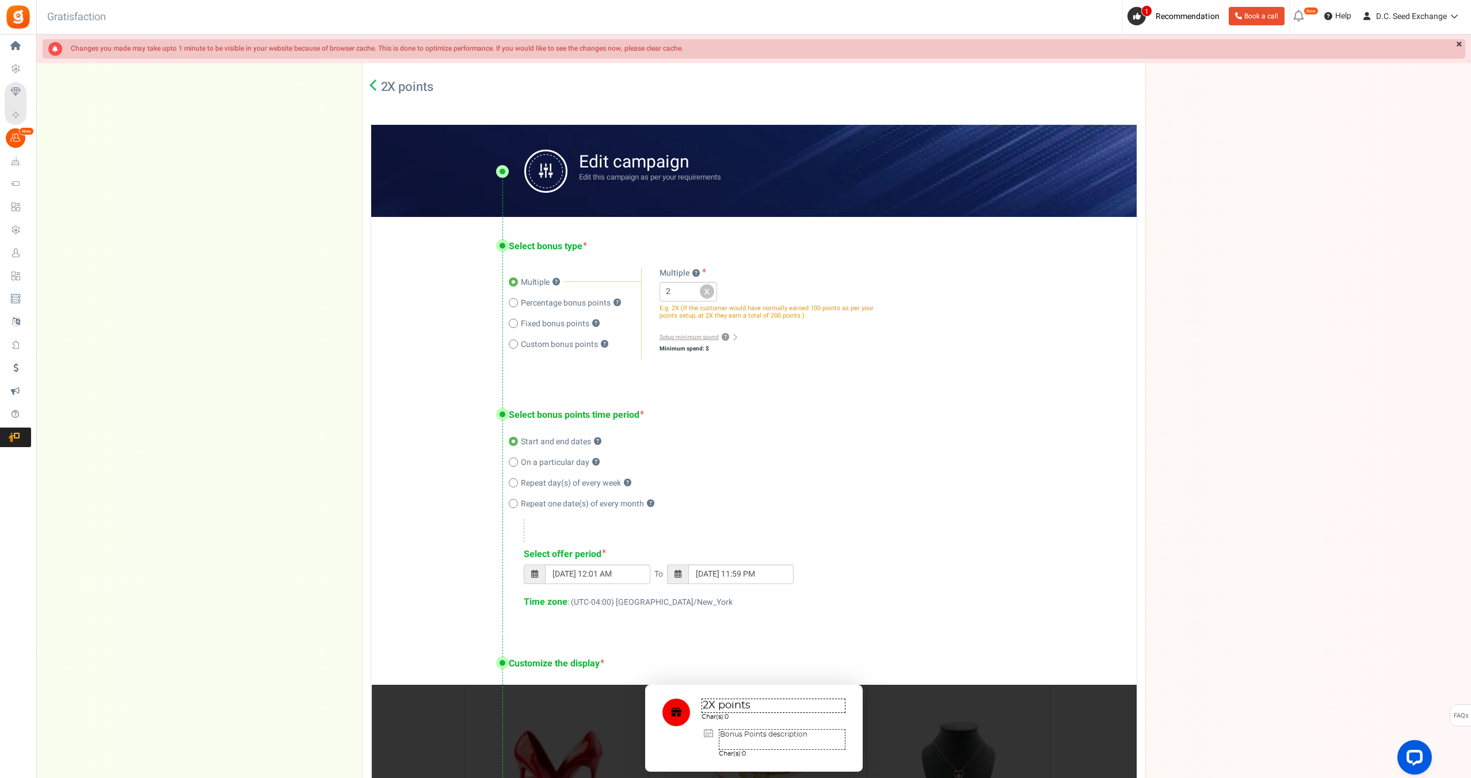
scroll to position [158, 0]
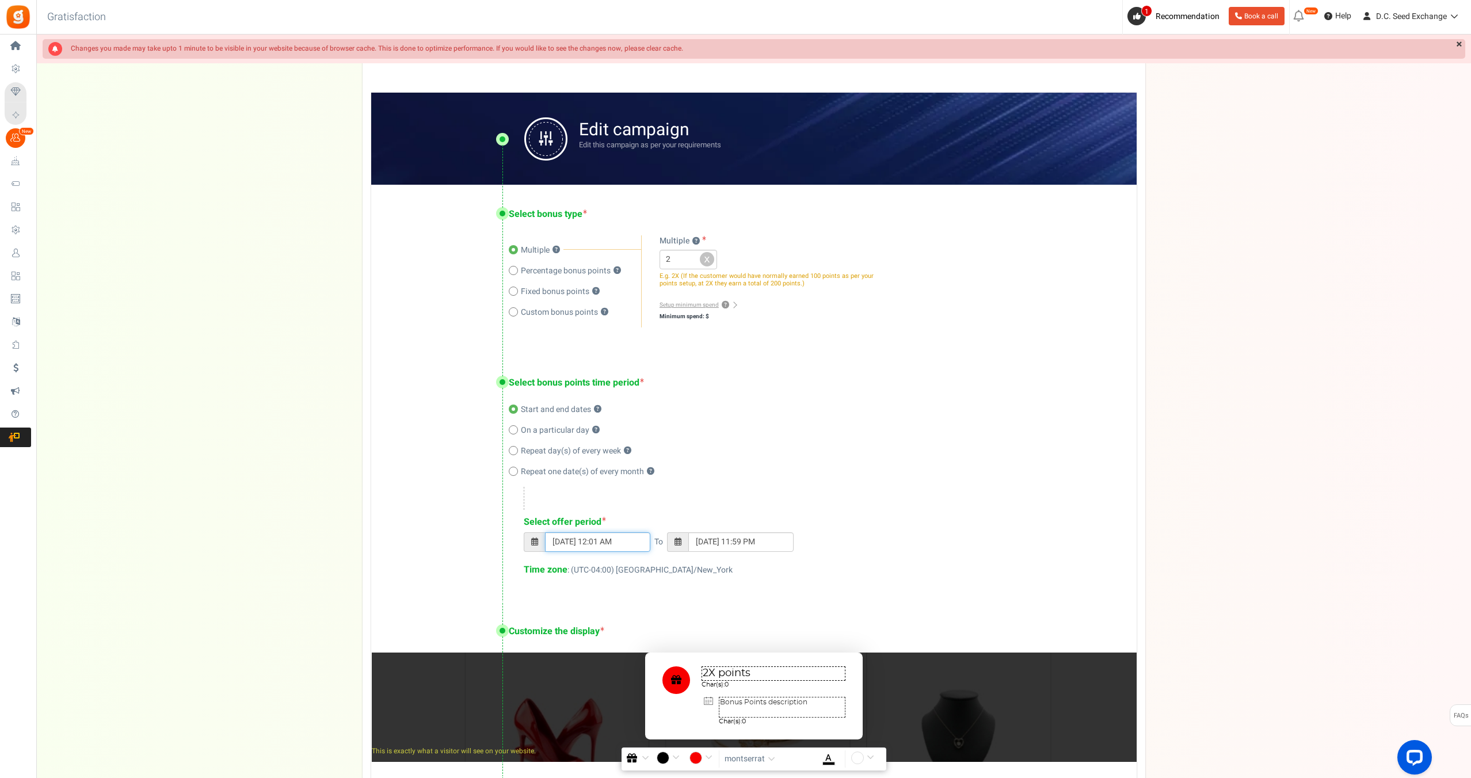
type input "[DATE] 11:59 PM"
click at [562, 540] on input "[DATE] 12:01 AM" at bounding box center [597, 542] width 105 height 20
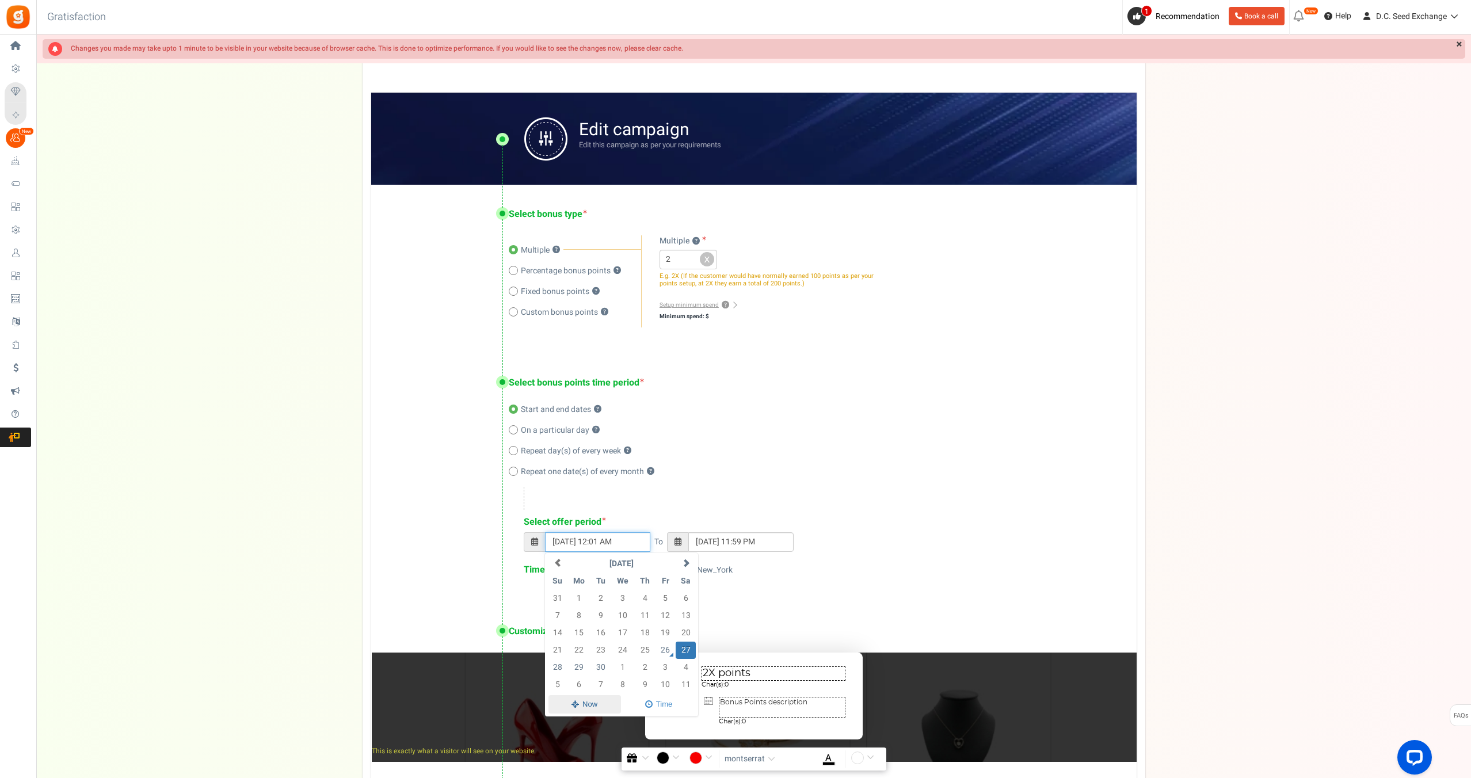
click at [572, 703] on span at bounding box center [584, 704] width 72 height 19
type input "[DATE] 11:19 AM"
type input "[DATE] 11:59 PM"
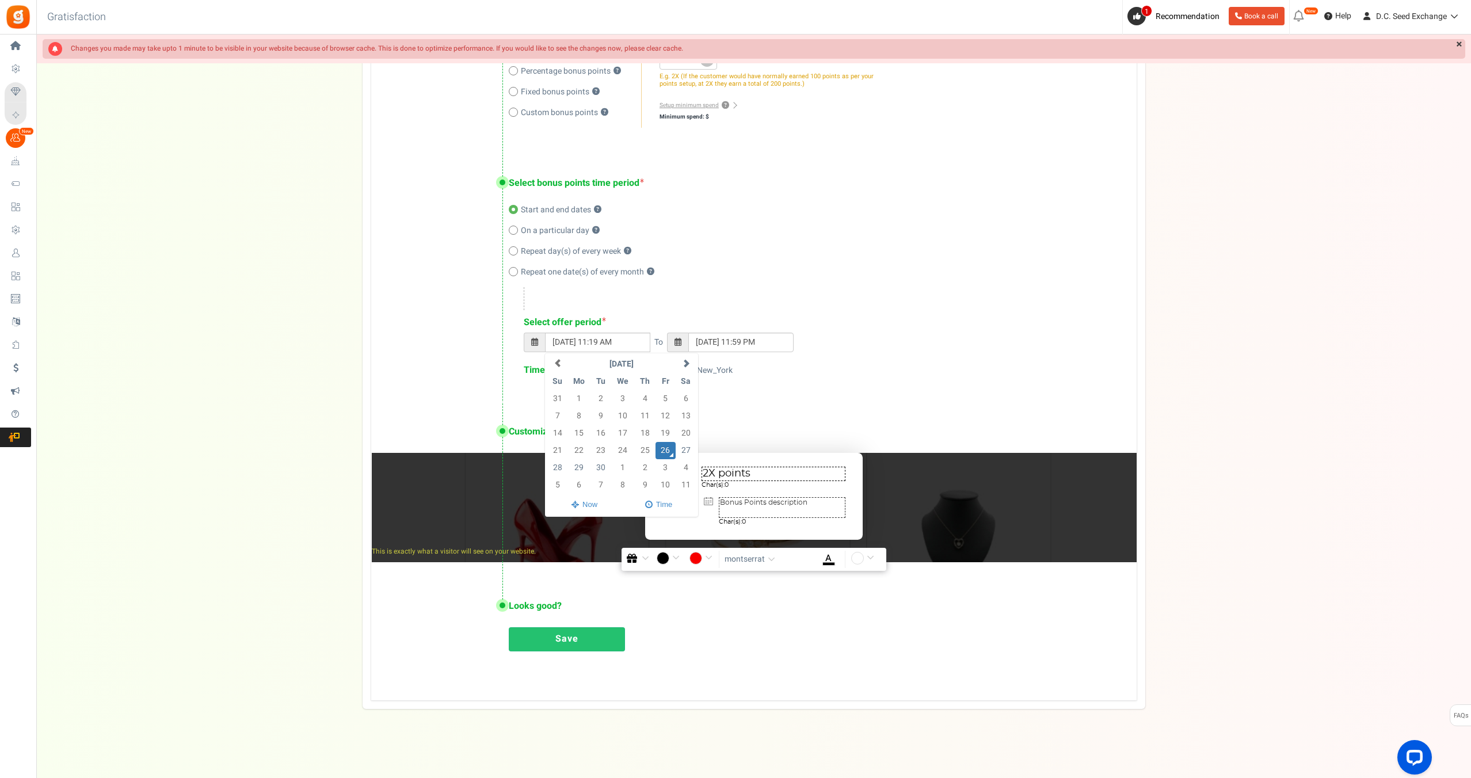
click at [543, 647] on link "Save" at bounding box center [567, 639] width 116 height 24
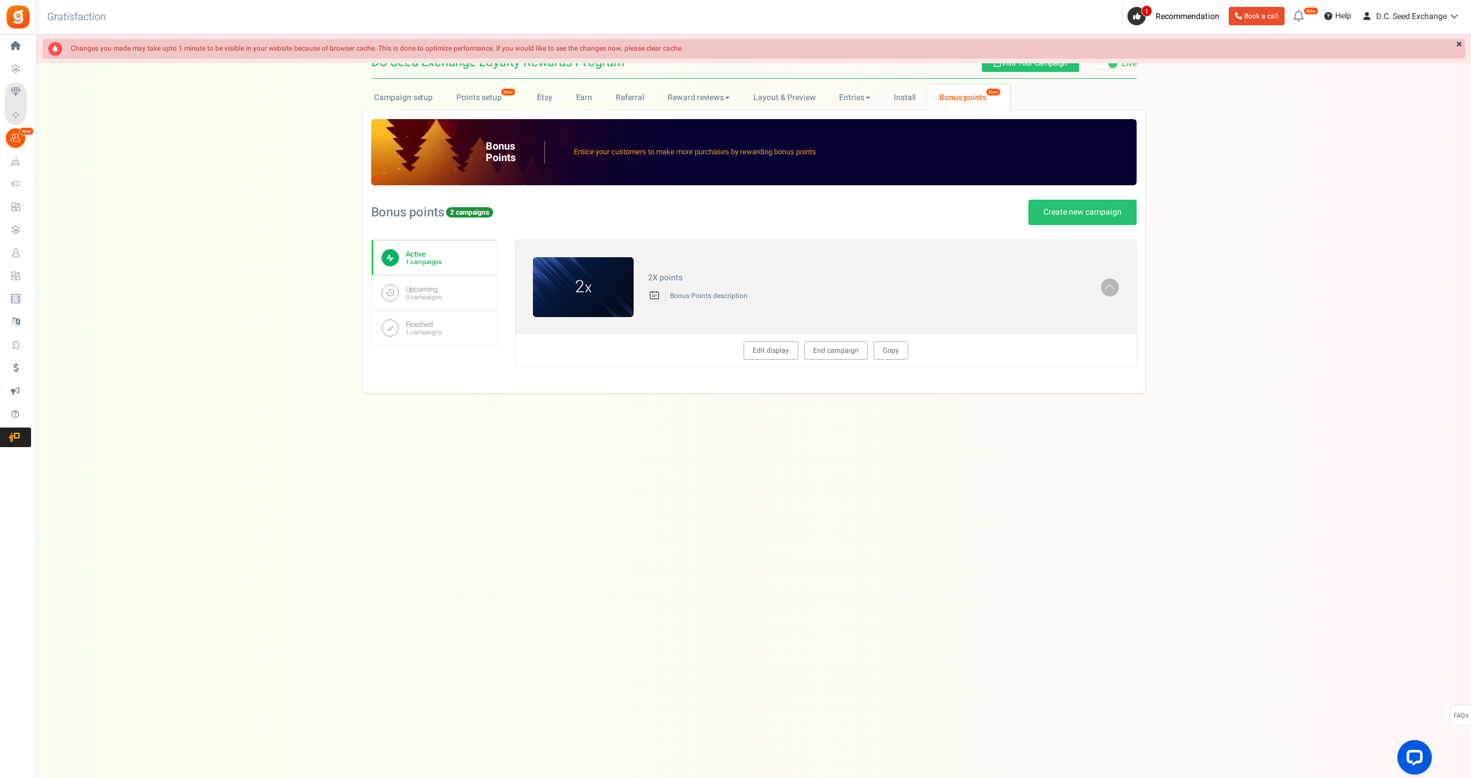
scroll to position [0, 0]
click at [765, 349] on link "Edit display" at bounding box center [772, 350] width 55 height 18
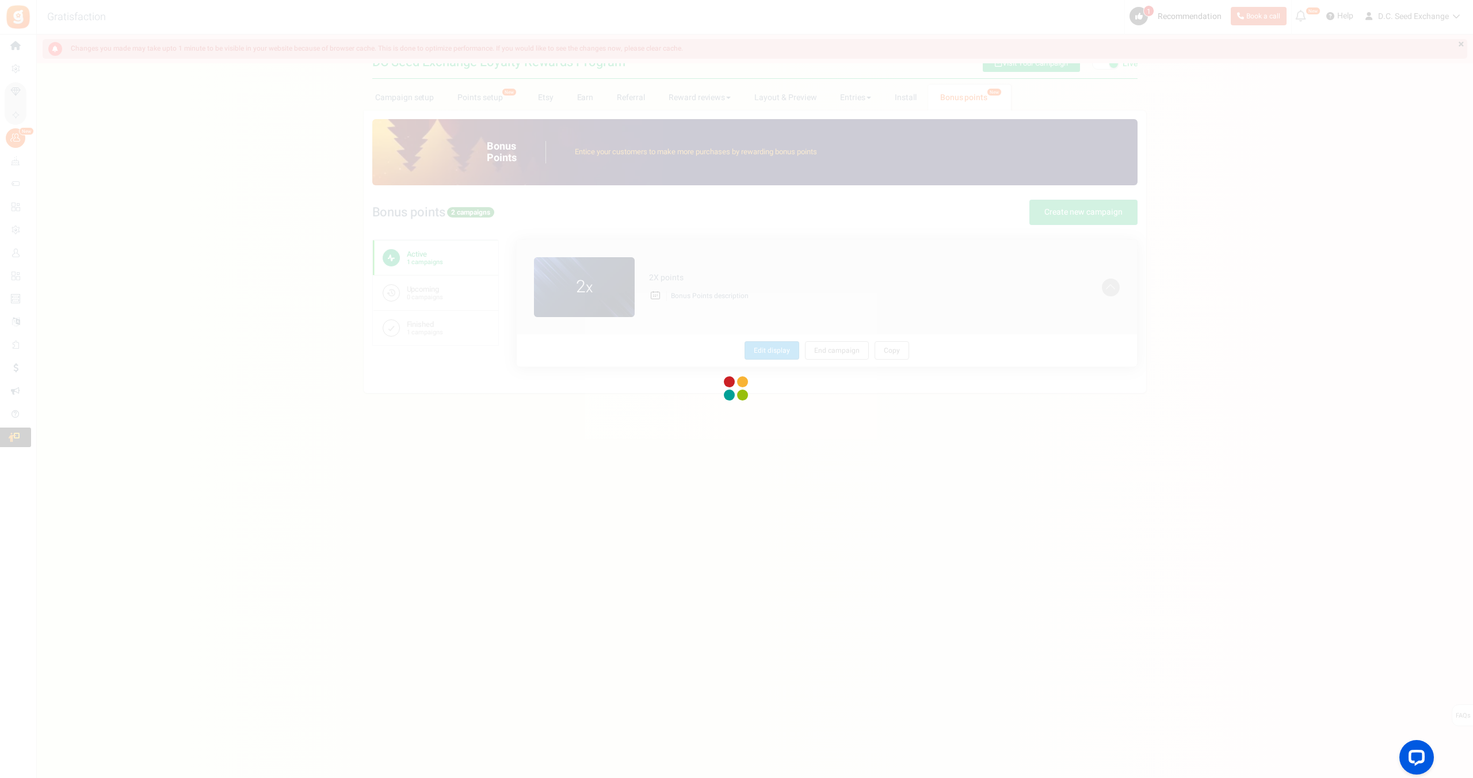
type textarea "2X points"
type textarea "Bonus Points description"
type input "#f70000"
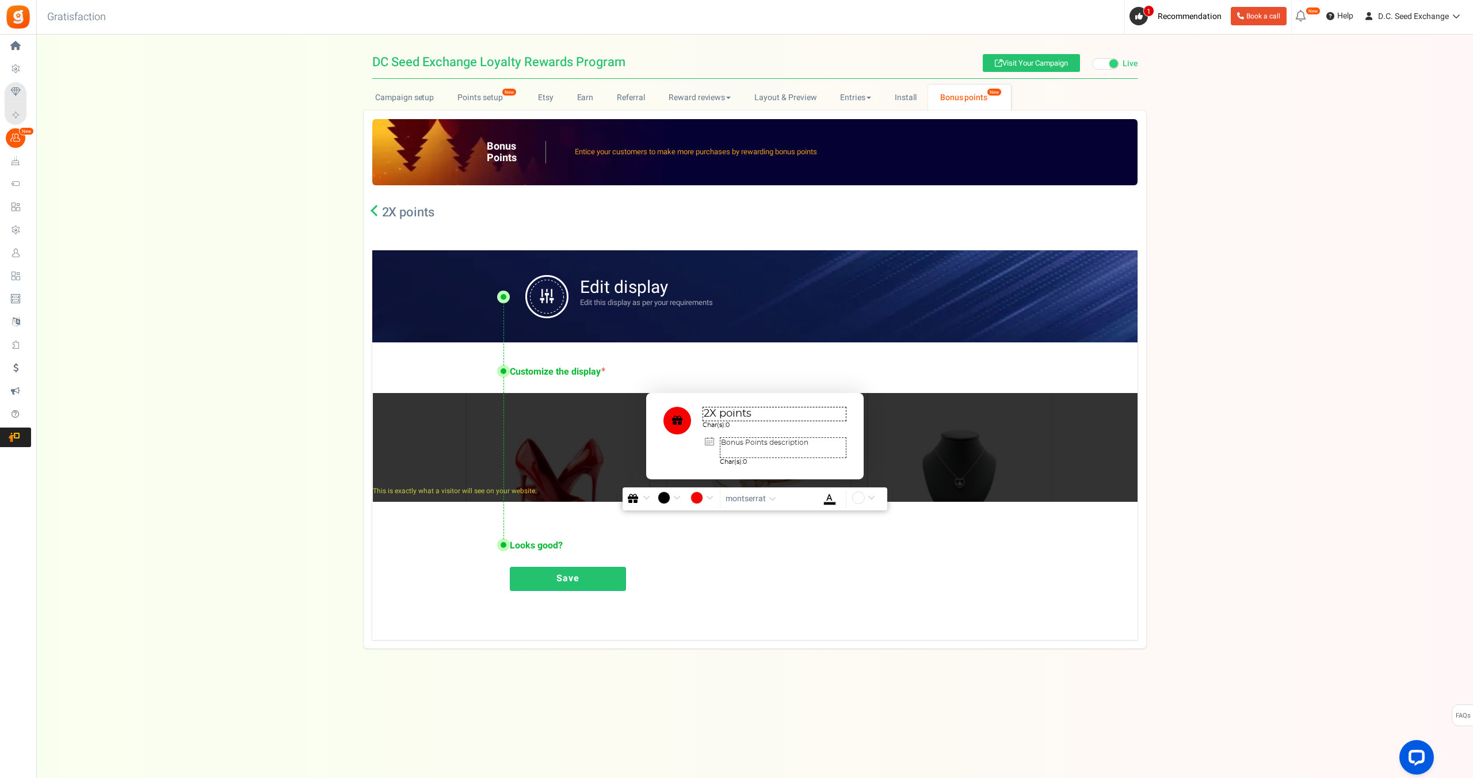
click at [755, 447] on textarea "Bonus Points description" at bounding box center [783, 447] width 127 height 21
type textarea "Double Your Points this Weekend!"
click at [757, 415] on textarea "2X points" at bounding box center [775, 414] width 144 height 14
type textarea "2X points!"
click at [562, 583] on link "Save" at bounding box center [568, 579] width 116 height 24
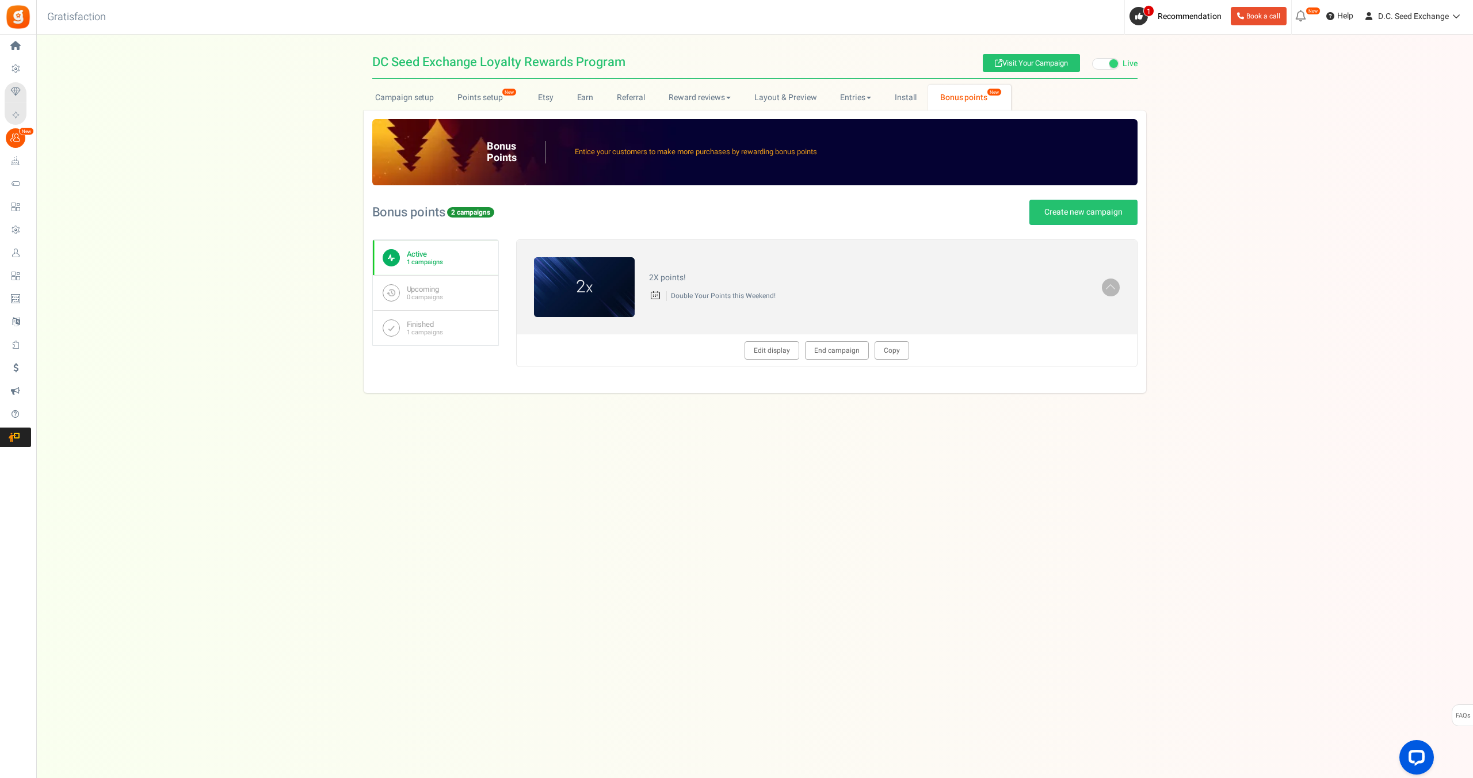
click at [772, 353] on link "Edit display" at bounding box center [772, 350] width 55 height 18
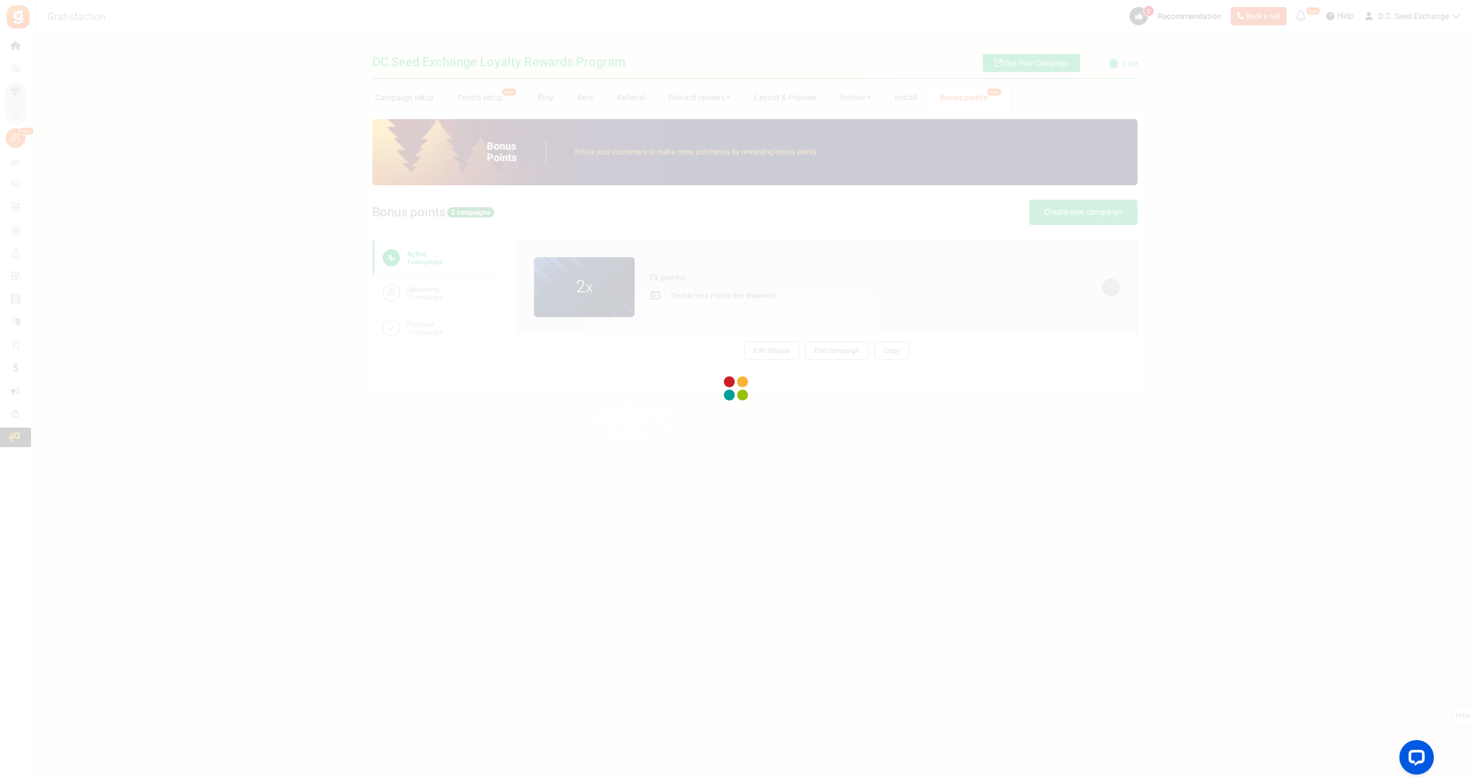
type textarea "2X points!"
type textarea "Double Your Points this Weekend!"
type input "#f70000"
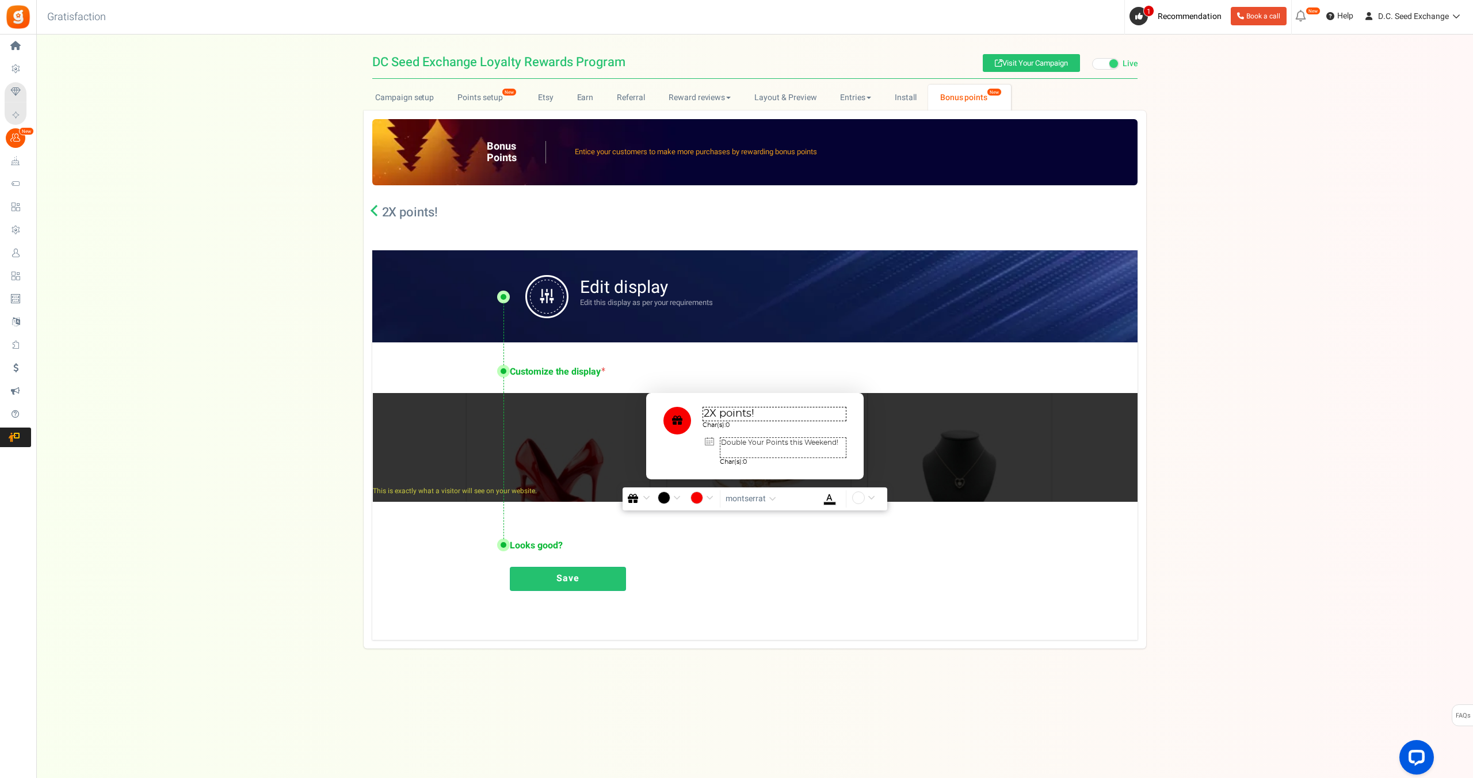
click at [372, 211] on icon at bounding box center [377, 211] width 12 height 12
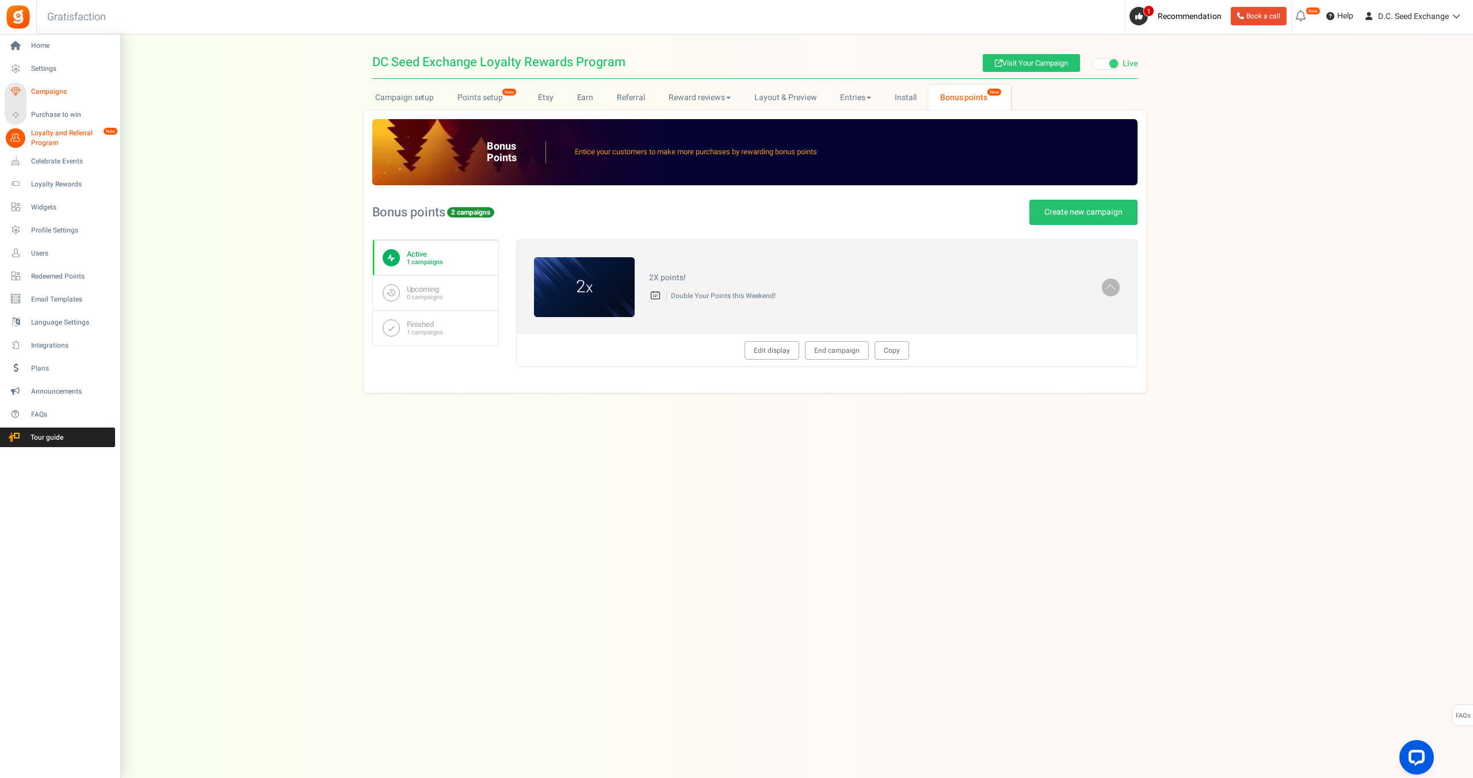
click at [44, 91] on span "Campaigns" at bounding box center [71, 92] width 81 height 10
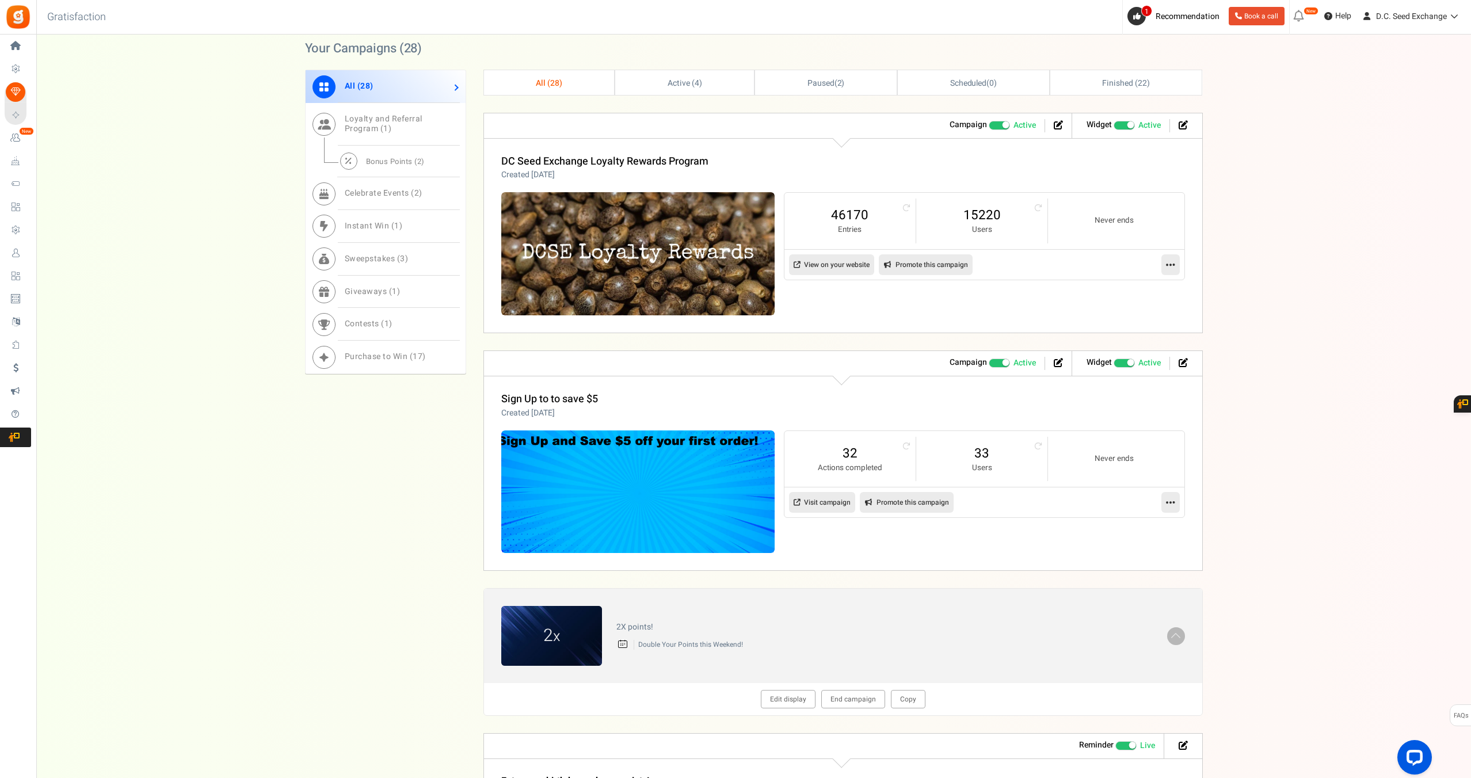
scroll to position [508, 0]
click at [582, 163] on link "DC Seed Exchange Loyalty Rewards Program" at bounding box center [604, 162] width 207 height 16
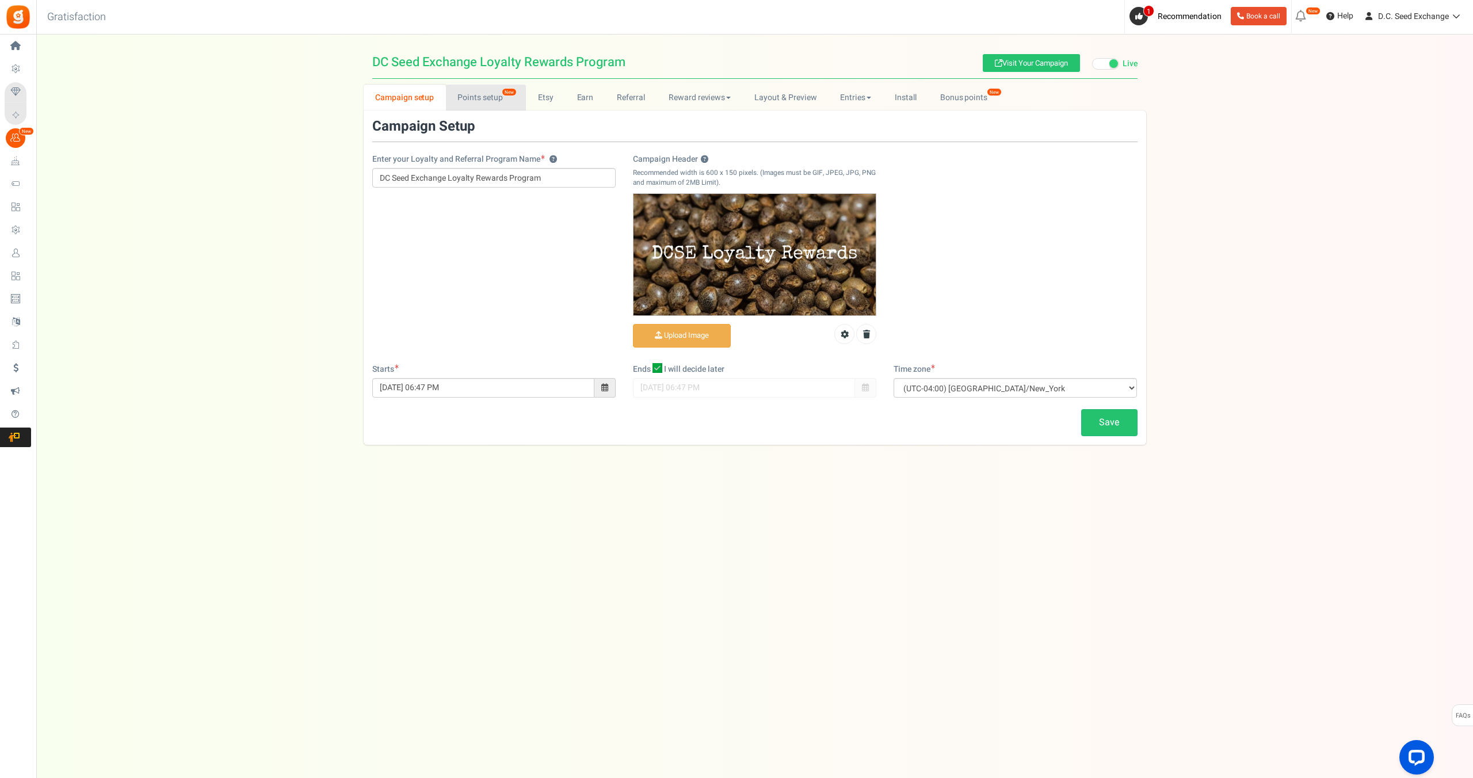
click at [468, 98] on link "Points setup New" at bounding box center [486, 98] width 80 height 26
